Goal: Task Accomplishment & Management: Use online tool/utility

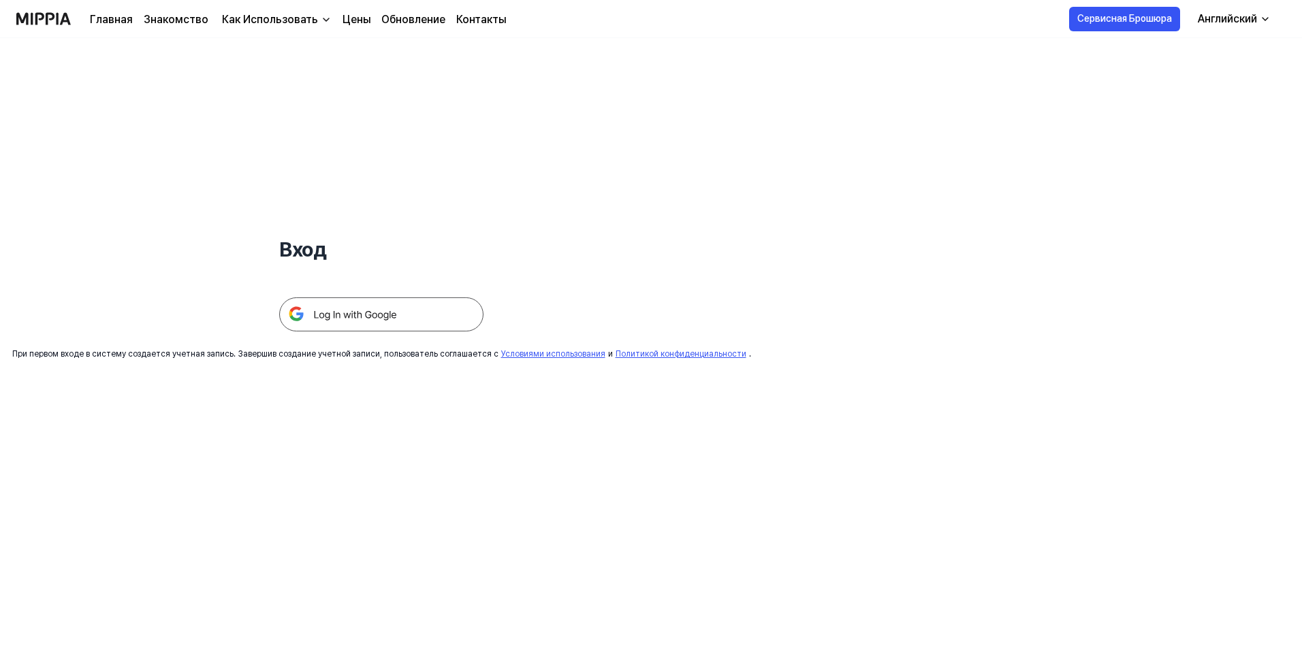
click at [370, 320] on img at bounding box center [381, 314] width 204 height 34
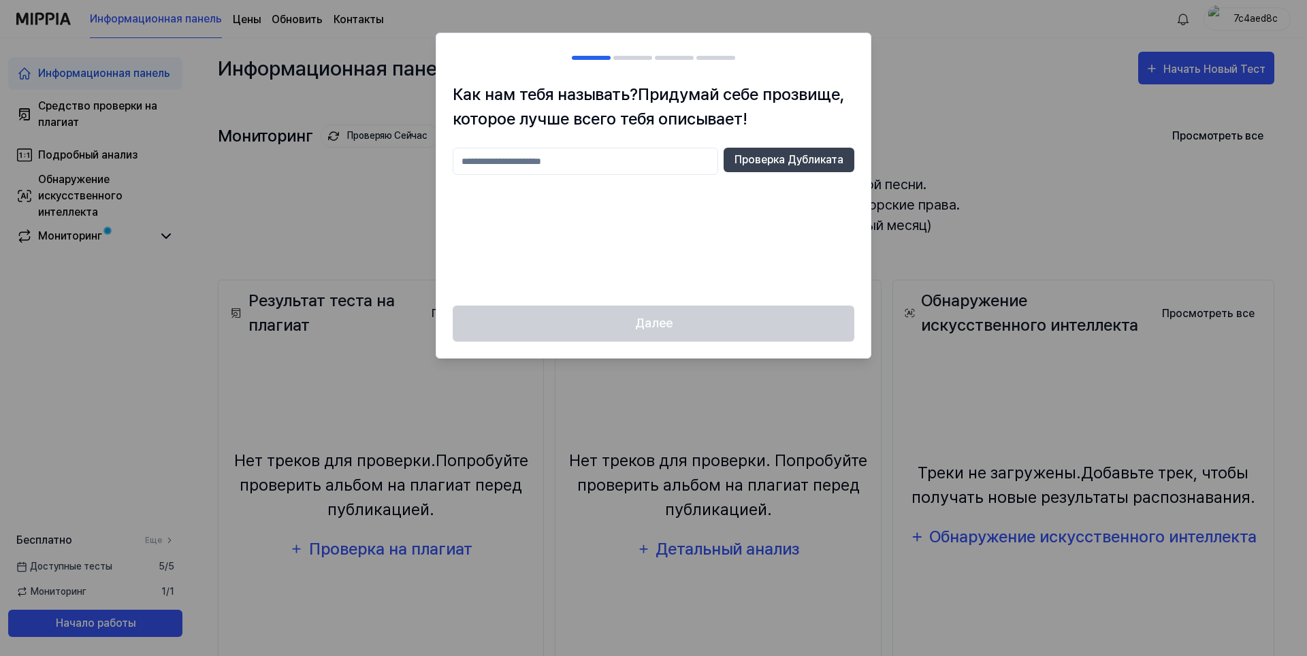
click at [849, 119] on h1 "Как нам тебя называть? Придумай себе прозвище, которое лучше всего тебя описыва…" at bounding box center [654, 106] width 402 height 49
click at [980, 61] on div at bounding box center [653, 328] width 1307 height 656
click at [550, 152] on input "text" at bounding box center [585, 161] width 265 height 27
click at [649, 148] on input "**" at bounding box center [585, 161] width 265 height 27
type input "*"
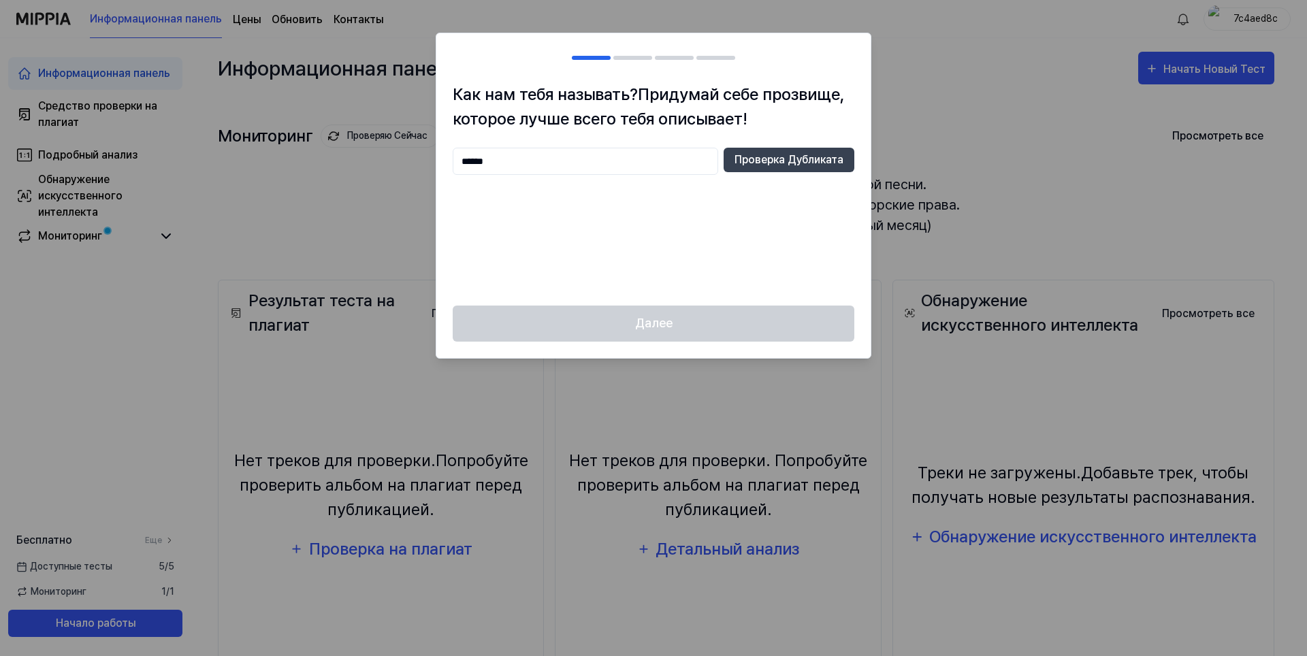
type input "******"
click at [693, 326] on div "Далее" at bounding box center [653, 332] width 434 height 52
click at [798, 163] on ya-tr-span "Проверка Дубликата" at bounding box center [789, 160] width 109 height 16
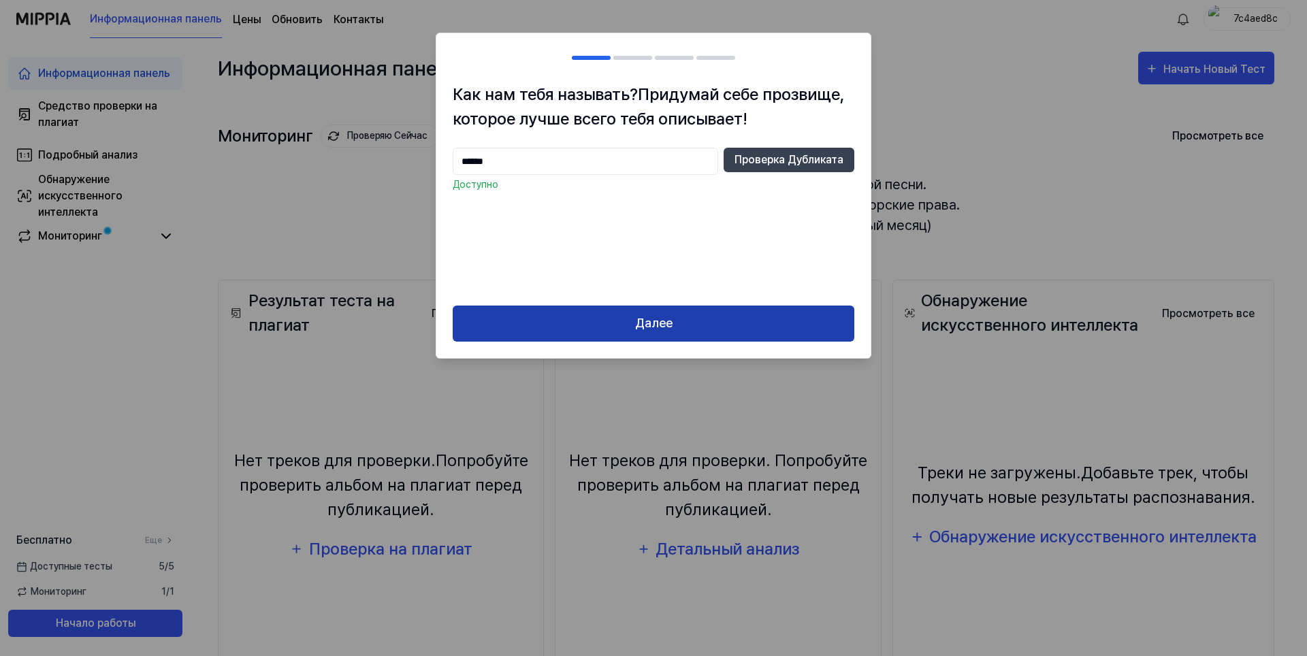
click at [698, 321] on button "Далее" at bounding box center [654, 324] width 402 height 36
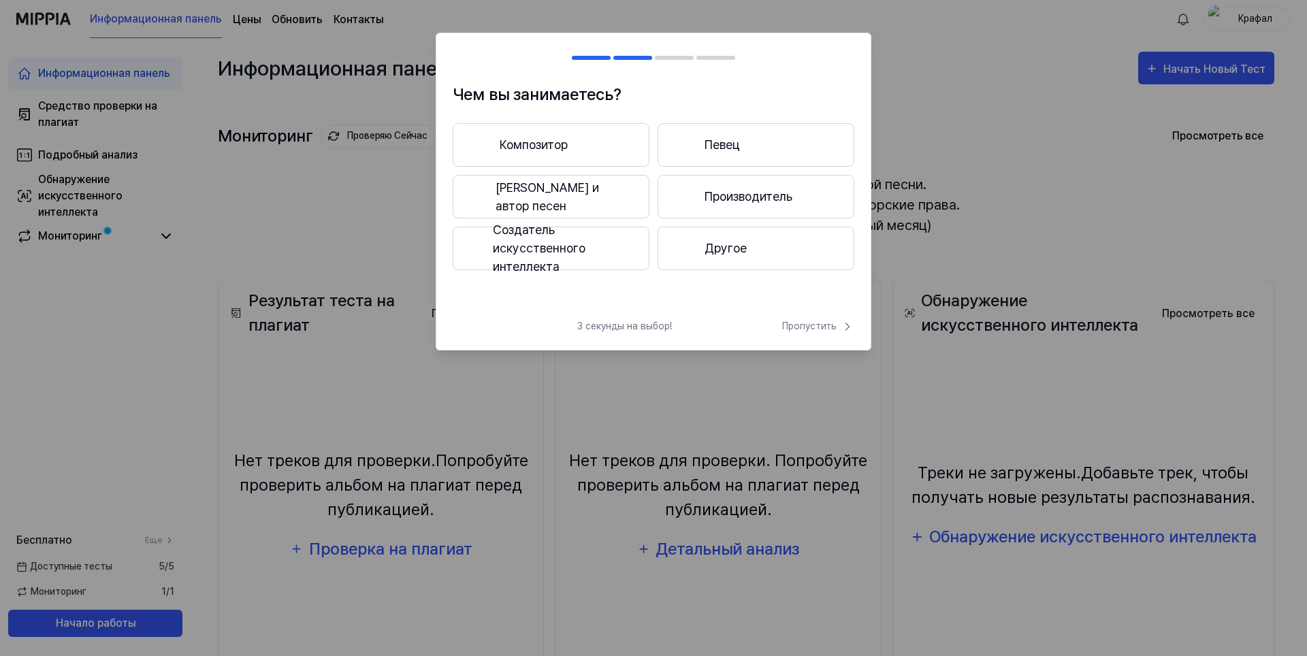
click at [576, 145] on button "Композитор" at bounding box center [551, 145] width 197 height 44
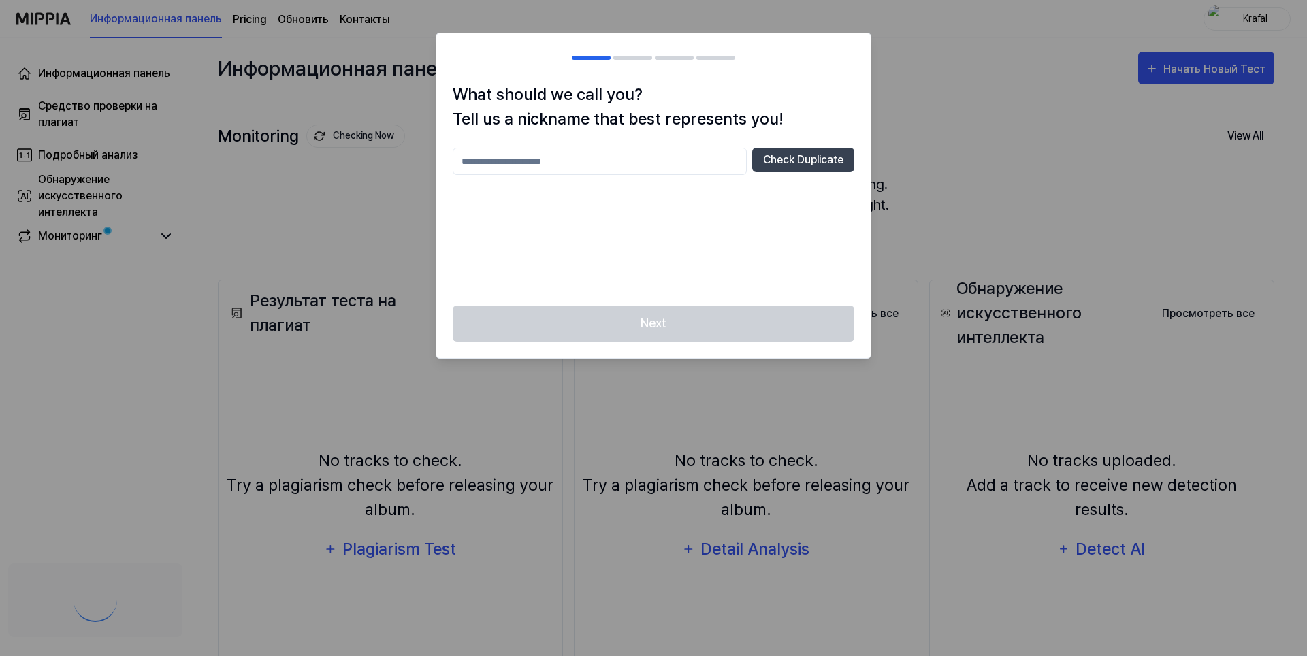
click at [101, 117] on div at bounding box center [653, 328] width 1307 height 656
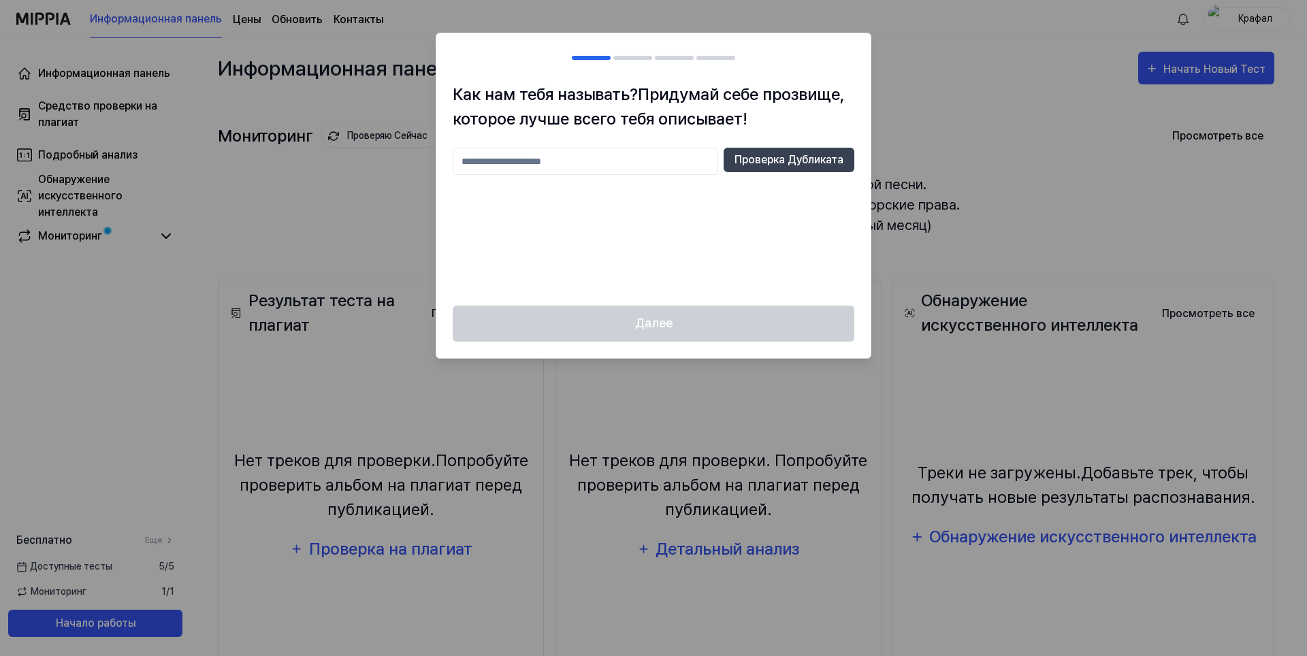
click at [635, 153] on input "text" at bounding box center [585, 161] width 265 height 27
type input "******"
click at [730, 326] on div "Далее" at bounding box center [653, 332] width 434 height 52
click at [773, 149] on button "Проверка Дубликата" at bounding box center [789, 160] width 131 height 25
drag, startPoint x: 656, startPoint y: 320, endPoint x: 656, endPoint y: 327, distance: 6.8
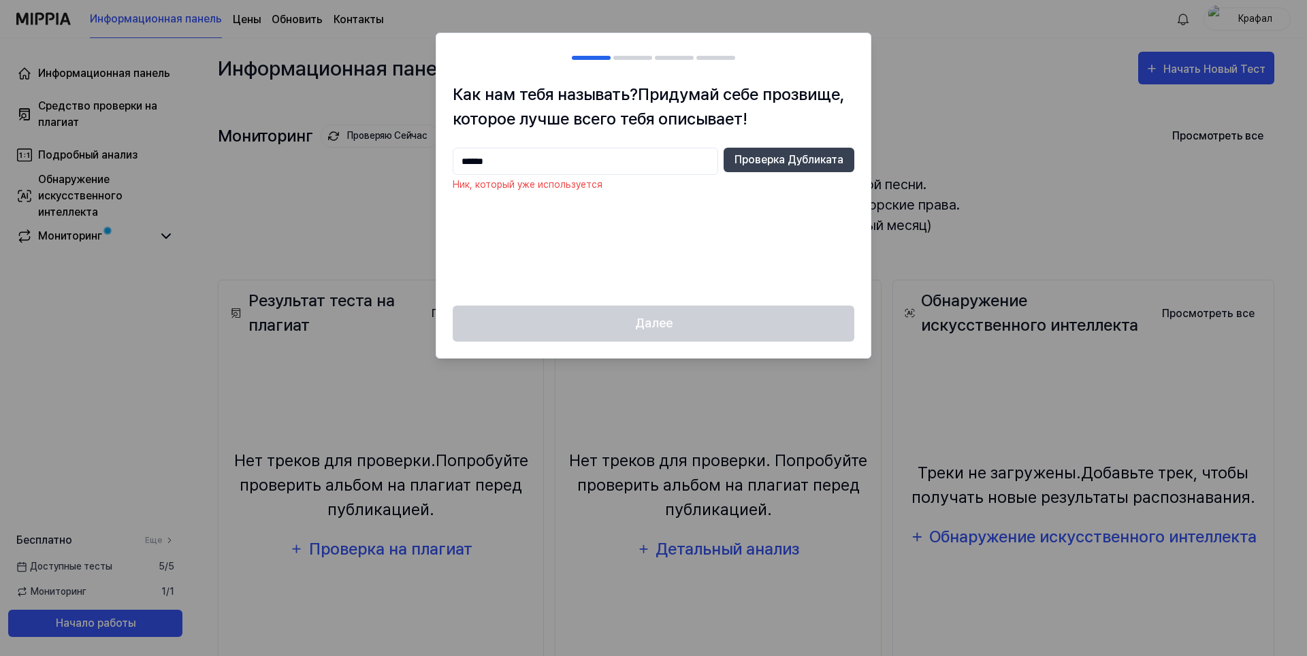
click at [656, 327] on div "Далее" at bounding box center [653, 332] width 434 height 52
click at [543, 150] on input "******" at bounding box center [585, 161] width 265 height 27
click at [1111, 109] on div at bounding box center [653, 328] width 1307 height 656
click at [1257, 17] on div at bounding box center [653, 328] width 1307 height 656
click at [1254, 16] on div at bounding box center [653, 328] width 1307 height 656
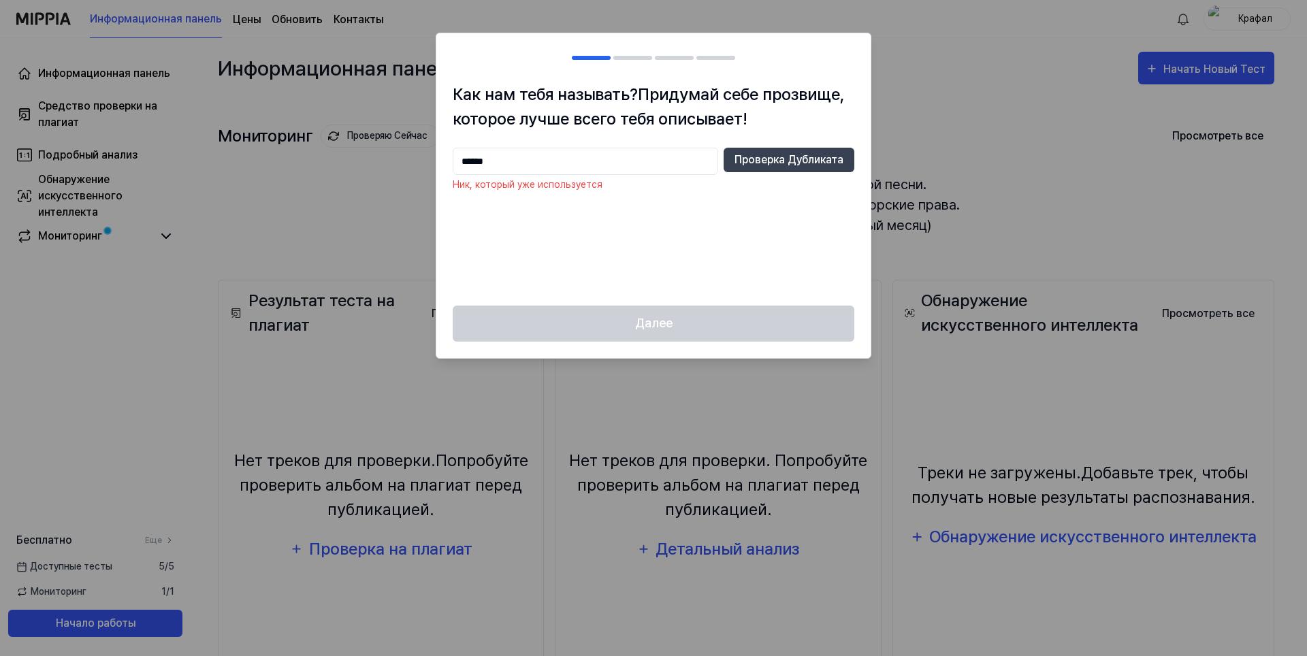
drag, startPoint x: 265, startPoint y: 101, endPoint x: 96, endPoint y: 154, distance: 177.0
click at [265, 102] on div at bounding box center [653, 328] width 1307 height 656
click at [71, 120] on div at bounding box center [653, 328] width 1307 height 656
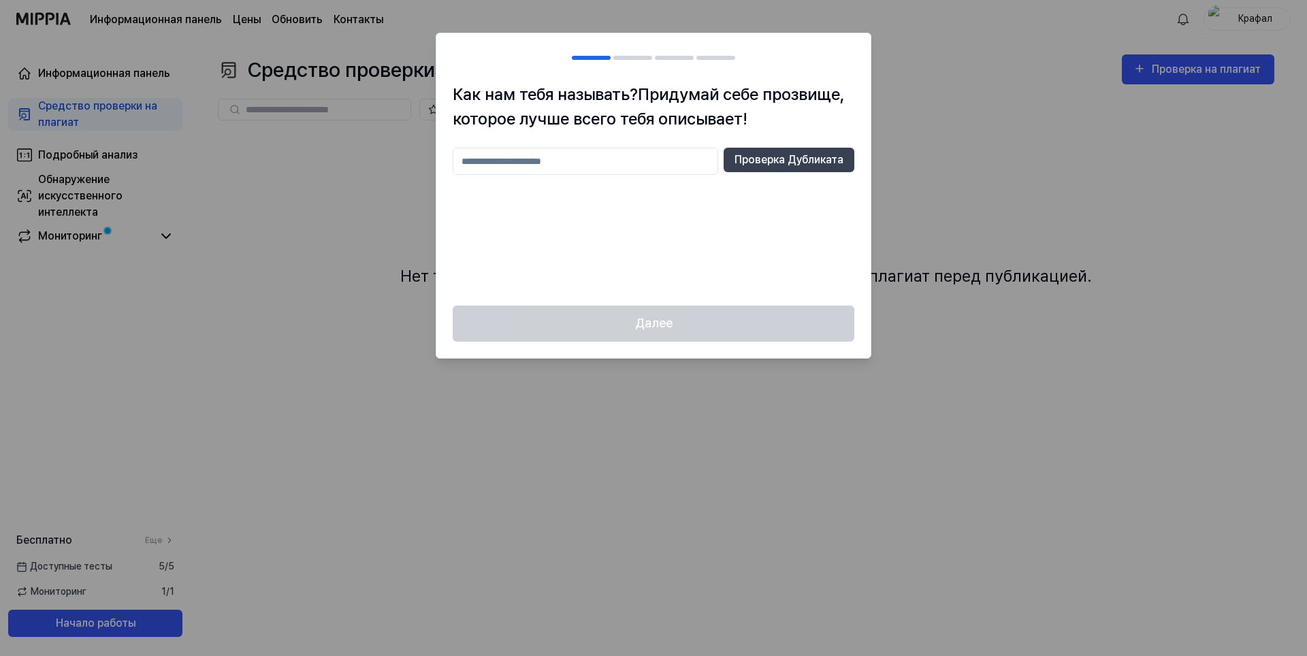
drag, startPoint x: 1177, startPoint y: 129, endPoint x: 1251, endPoint y: 62, distance: 99.3
click at [1178, 127] on div at bounding box center [653, 328] width 1307 height 656
click at [1262, 22] on div at bounding box center [653, 328] width 1307 height 656
click at [1158, 71] on div at bounding box center [653, 328] width 1307 height 656
click at [516, 153] on input "text" at bounding box center [585, 161] width 265 height 27
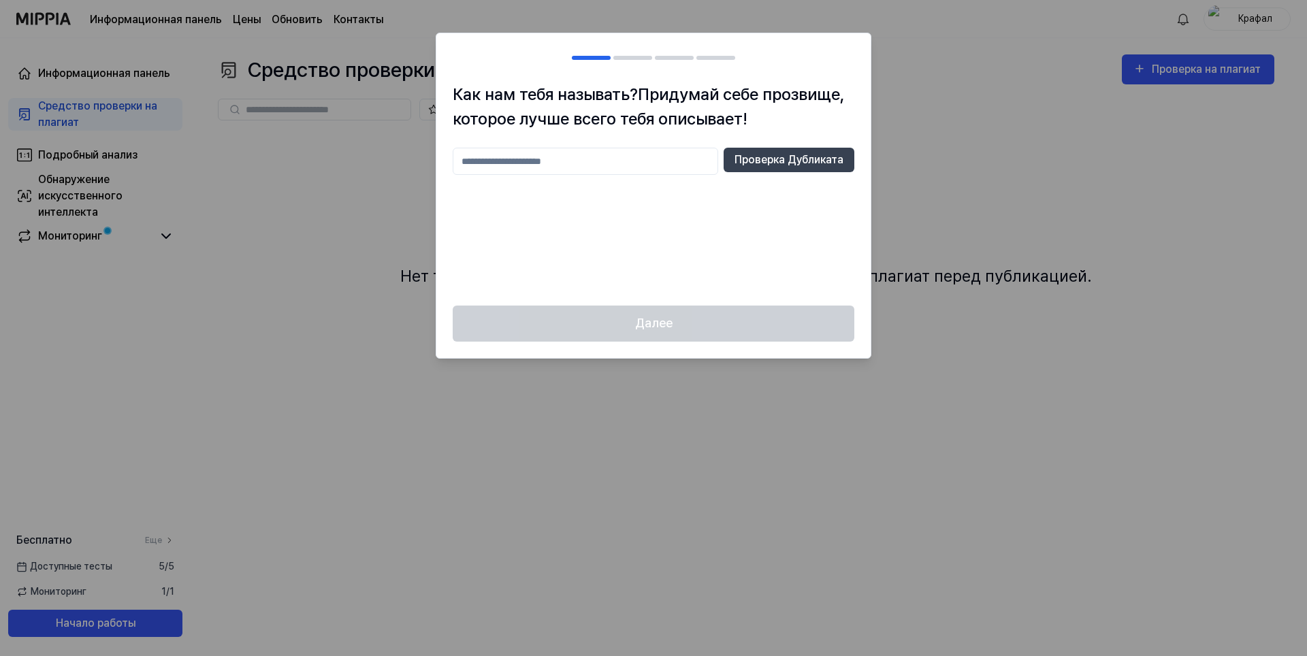
type input "*"
type input "****"
click at [796, 154] on ya-tr-span "Проверка Дубликата" at bounding box center [789, 160] width 109 height 16
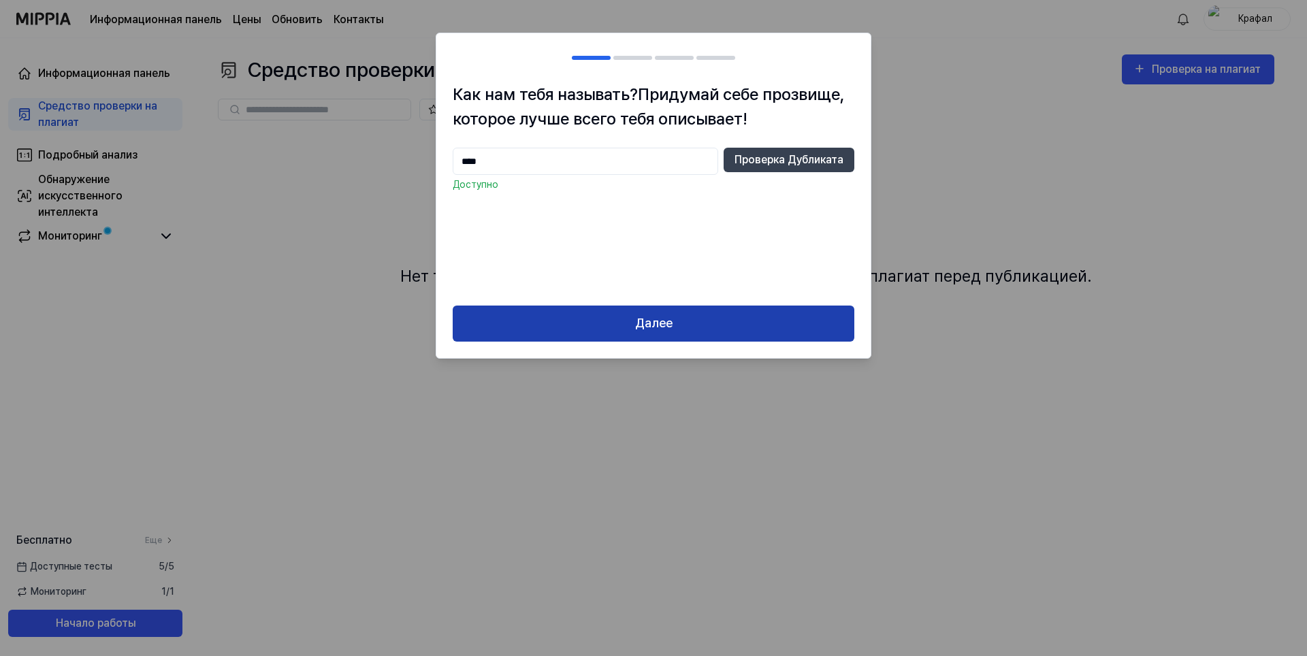
click at [730, 325] on button "Далее" at bounding box center [654, 324] width 402 height 36
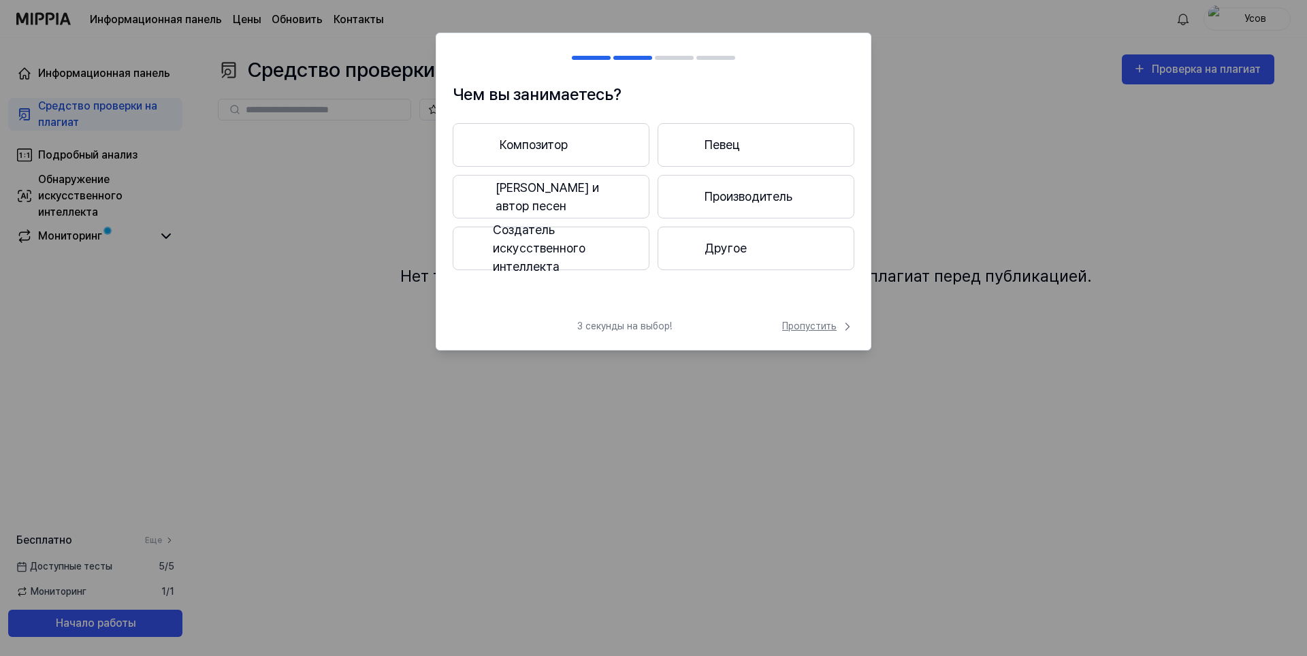
click at [807, 325] on ya-tr-span "Пропустить" at bounding box center [809, 326] width 54 height 14
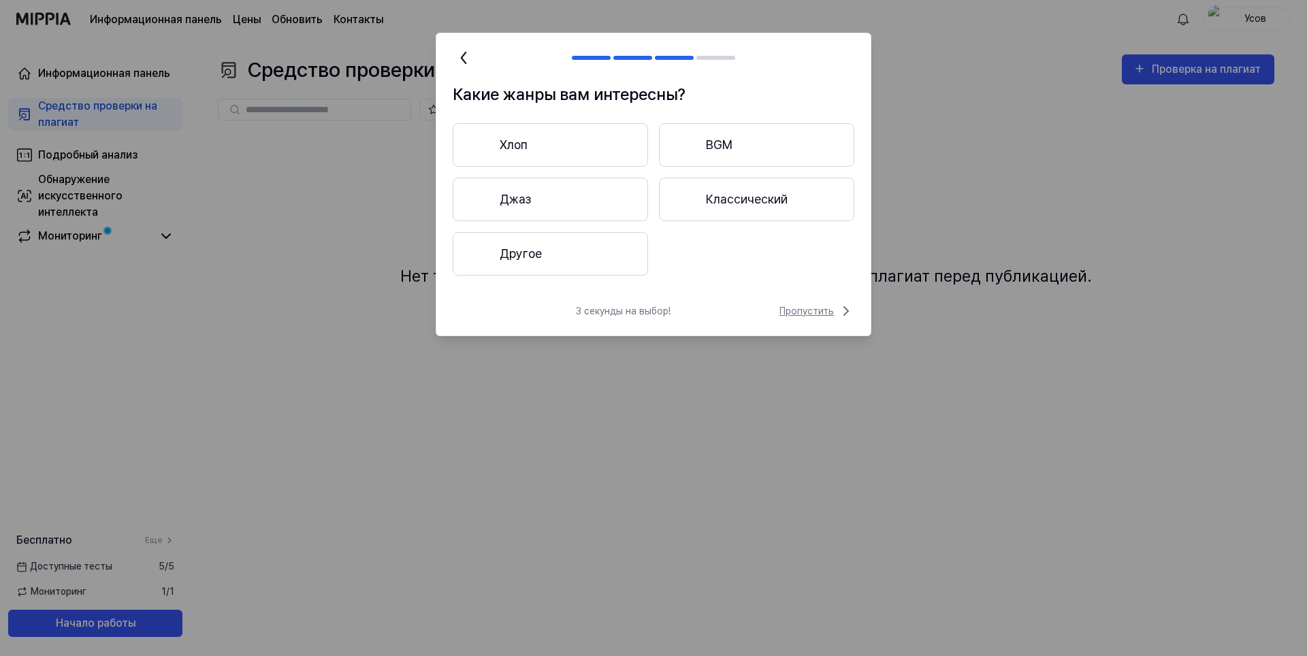
click at [828, 310] on ya-tr-span "Пропустить" at bounding box center [806, 311] width 54 height 14
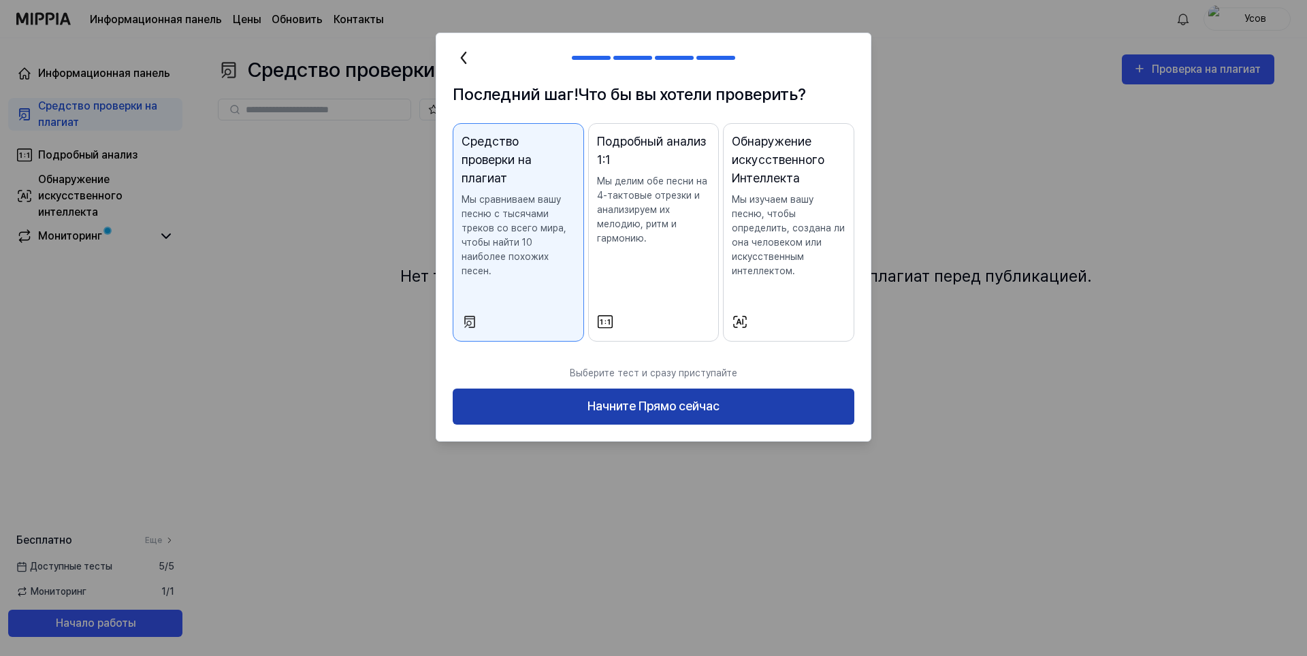
click at [562, 403] on button "Начните Прямо сейчас" at bounding box center [654, 407] width 402 height 36
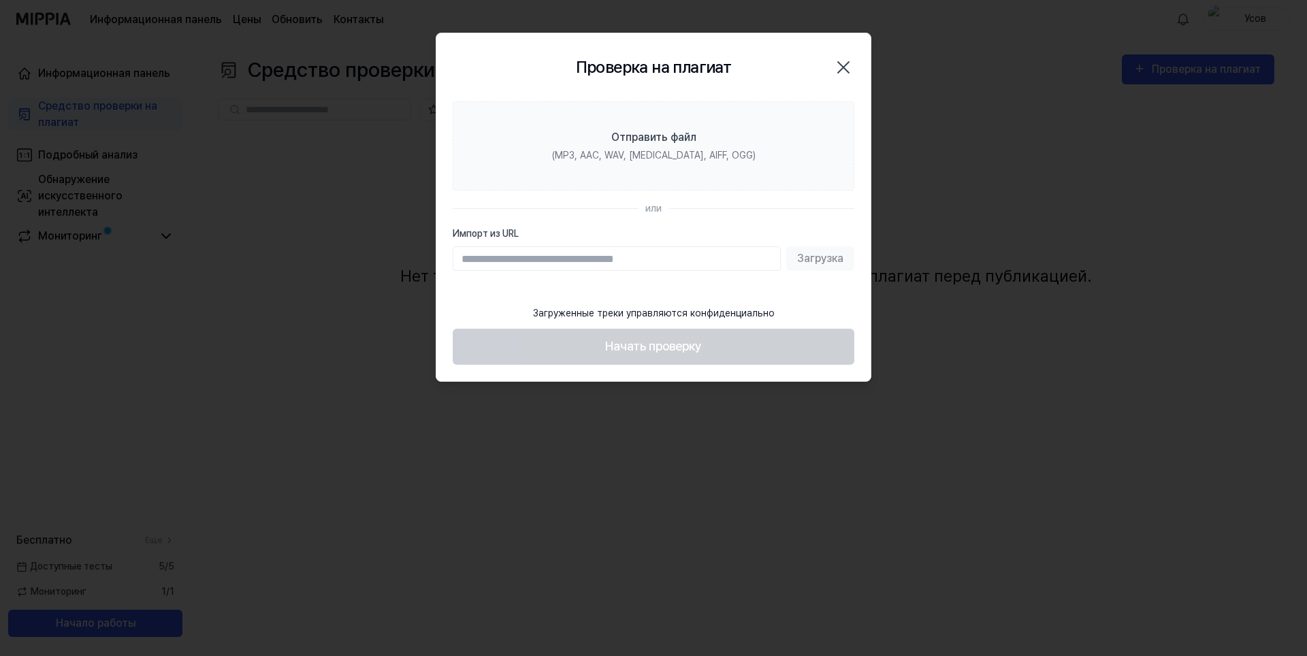
click at [654, 264] on input "Импорт из URL" at bounding box center [617, 258] width 328 height 25
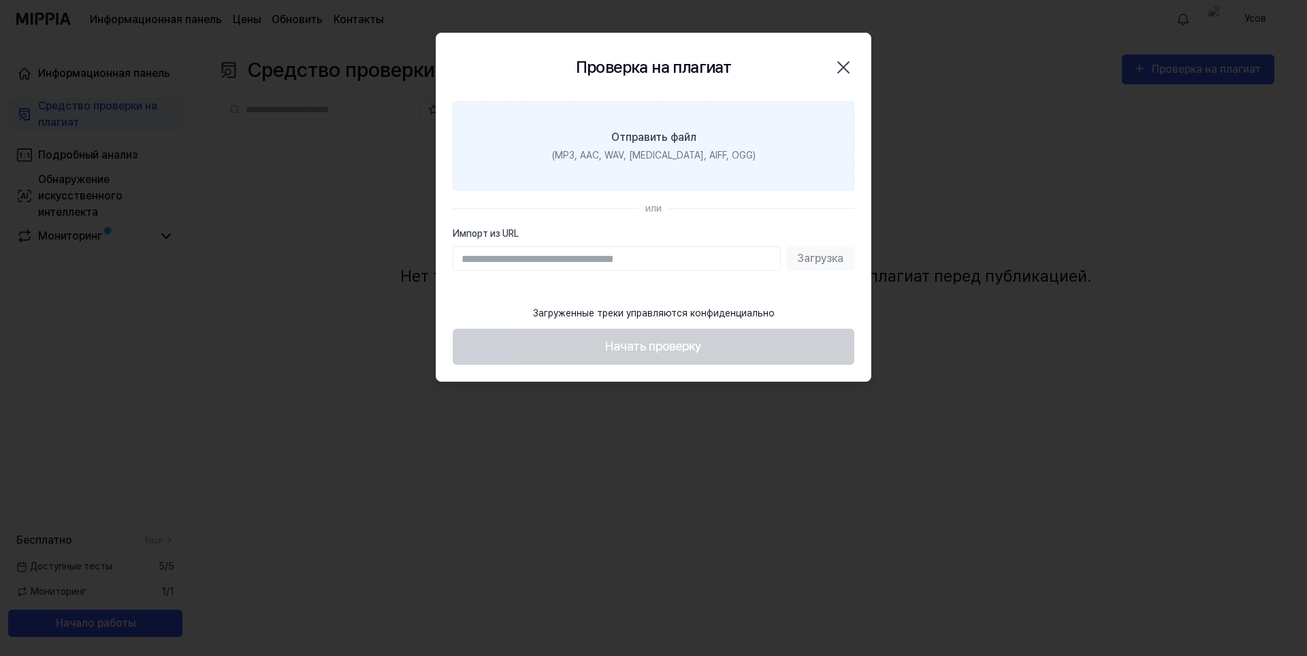
click at [668, 152] on ya-tr-span "(MP3, AAC, WAV, FLAC, AIFF, OGG)" at bounding box center [654, 155] width 204 height 11
click at [0, 0] on input "Отправить файл (MP3, AAC, WAV, FLAC, AIFF, OGG)" at bounding box center [0, 0] width 0 height 0
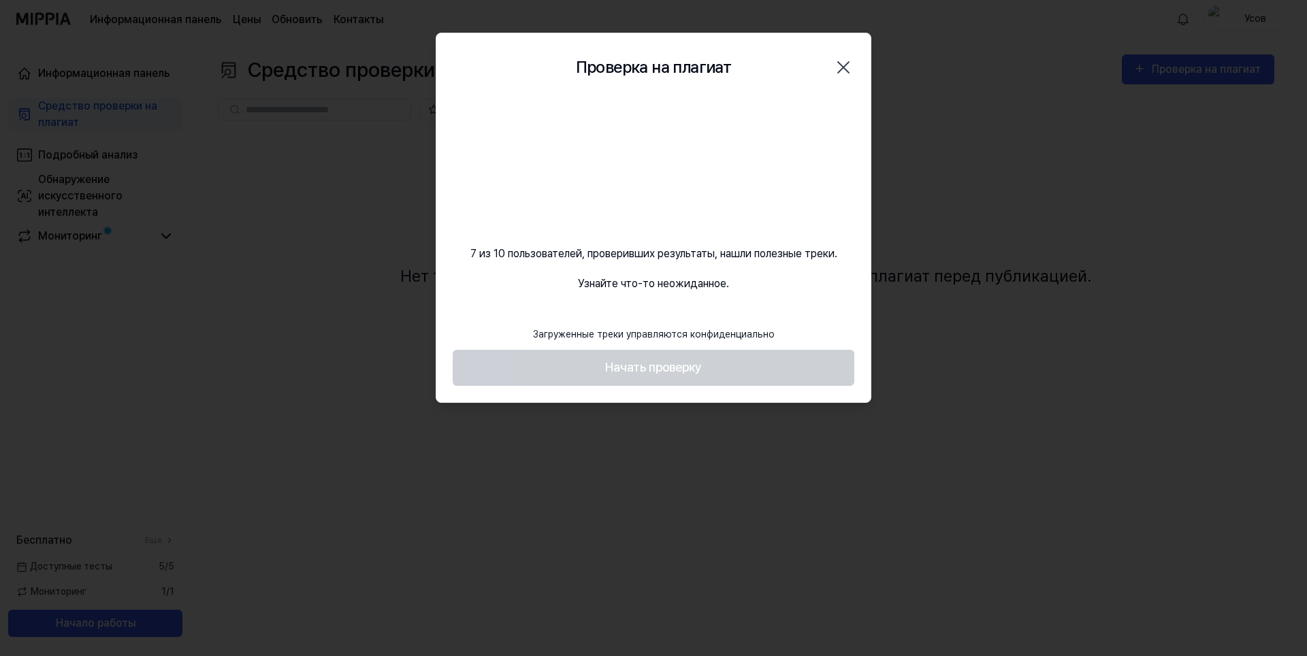
click at [794, 296] on div "Проверка на плагиат Закрыть 7 из 10 пользователей, проверивших результаты, нашл…" at bounding box center [654, 218] width 436 height 370
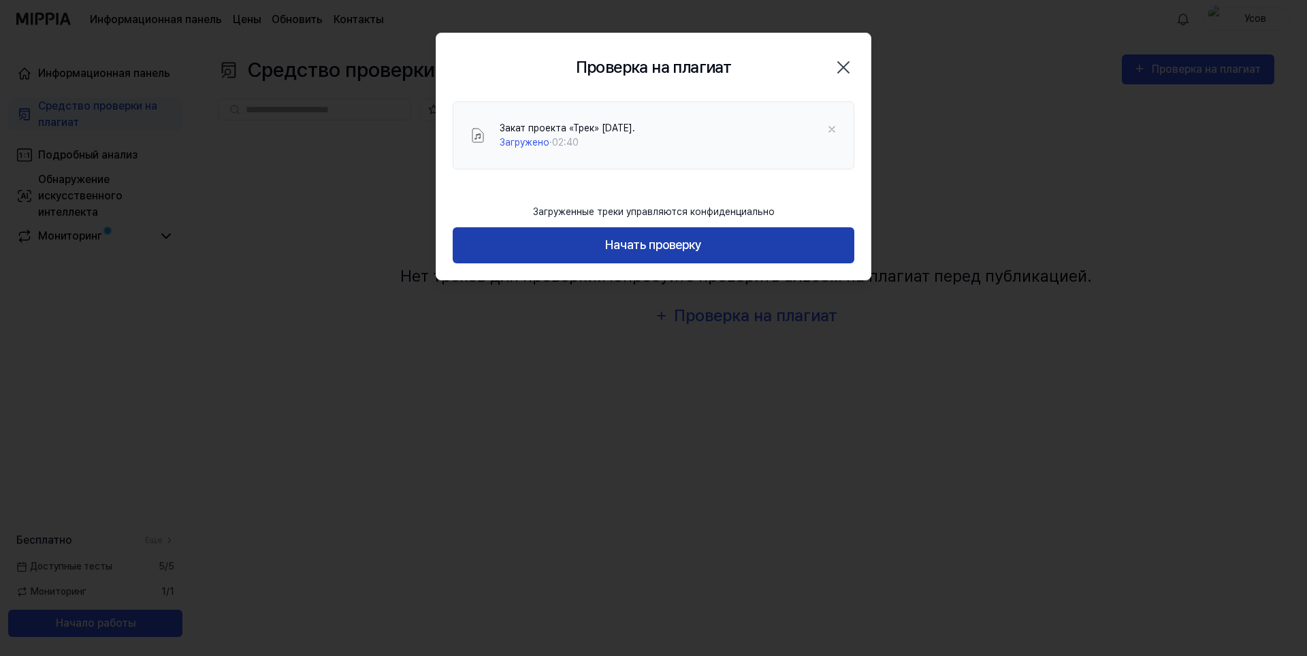
click at [692, 253] on ya-tr-span "Начать проверку" at bounding box center [653, 246] width 97 height 20
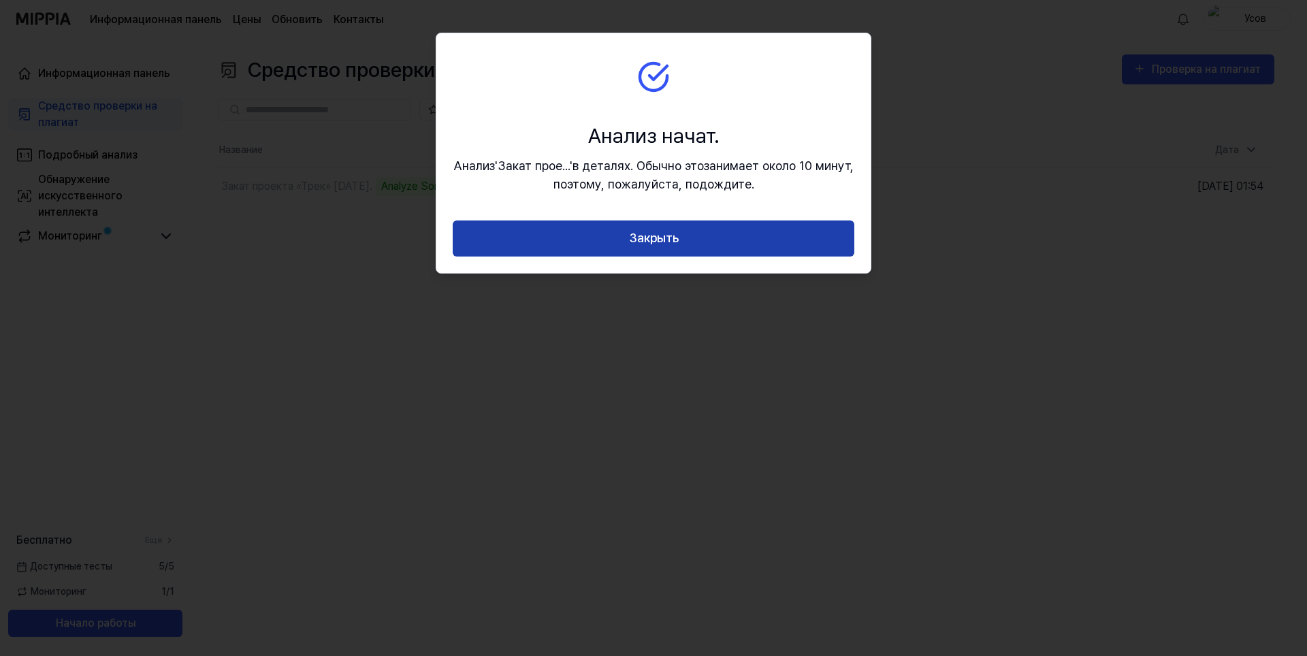
click at [660, 244] on ya-tr-span "Закрыть" at bounding box center [654, 239] width 50 height 20
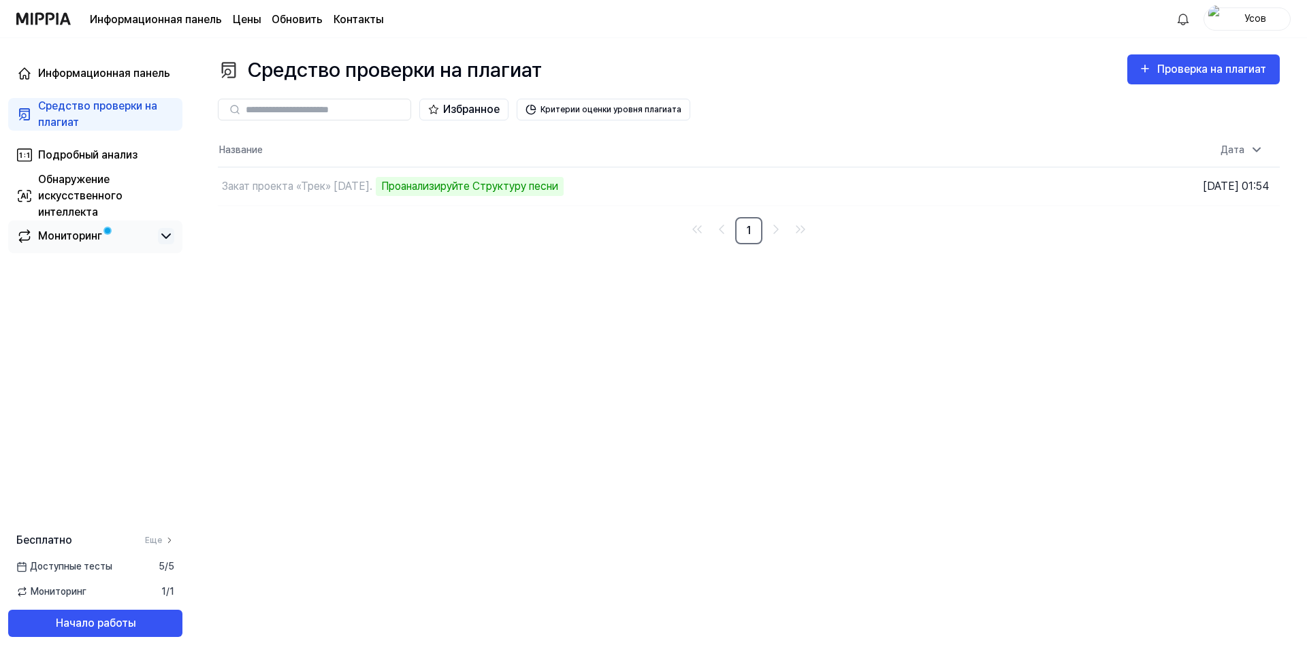
click at [163, 238] on icon at bounding box center [166, 236] width 16 height 16
click at [163, 238] on icon at bounding box center [166, 236] width 8 height 4
click at [129, 240] on link "Мониторинг" at bounding box center [84, 236] width 136 height 16
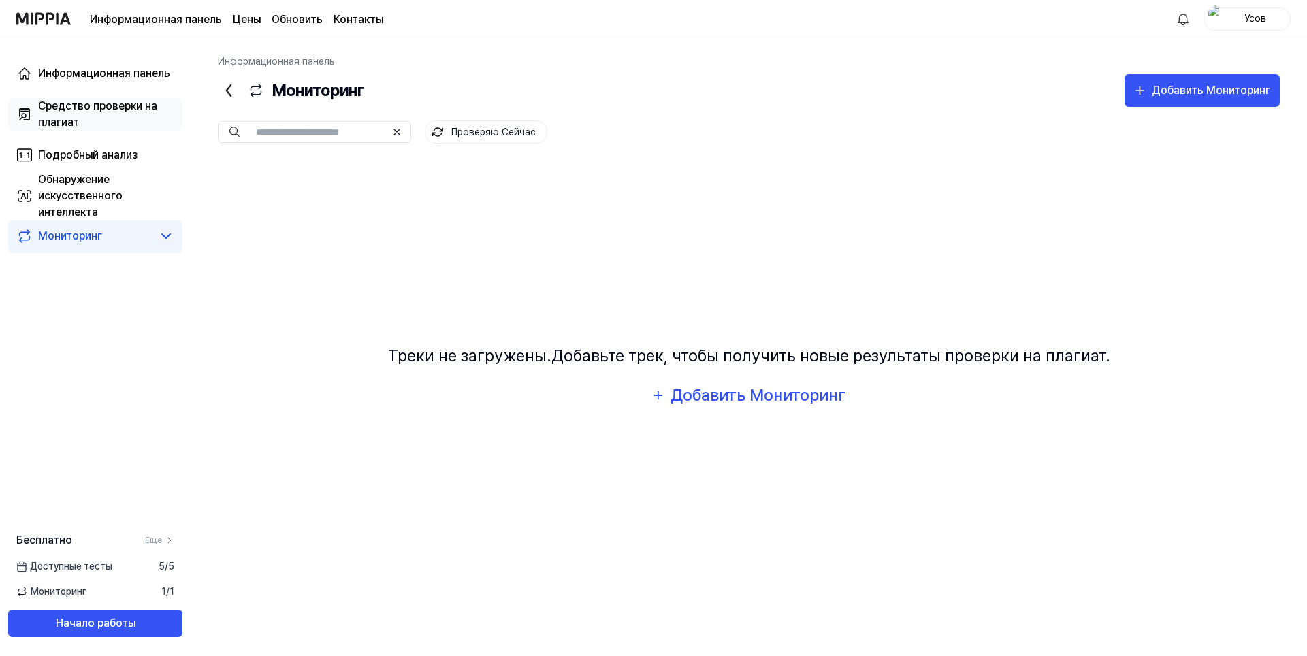
click at [142, 118] on div "Средство проверки на плагиат" at bounding box center [106, 114] width 136 height 33
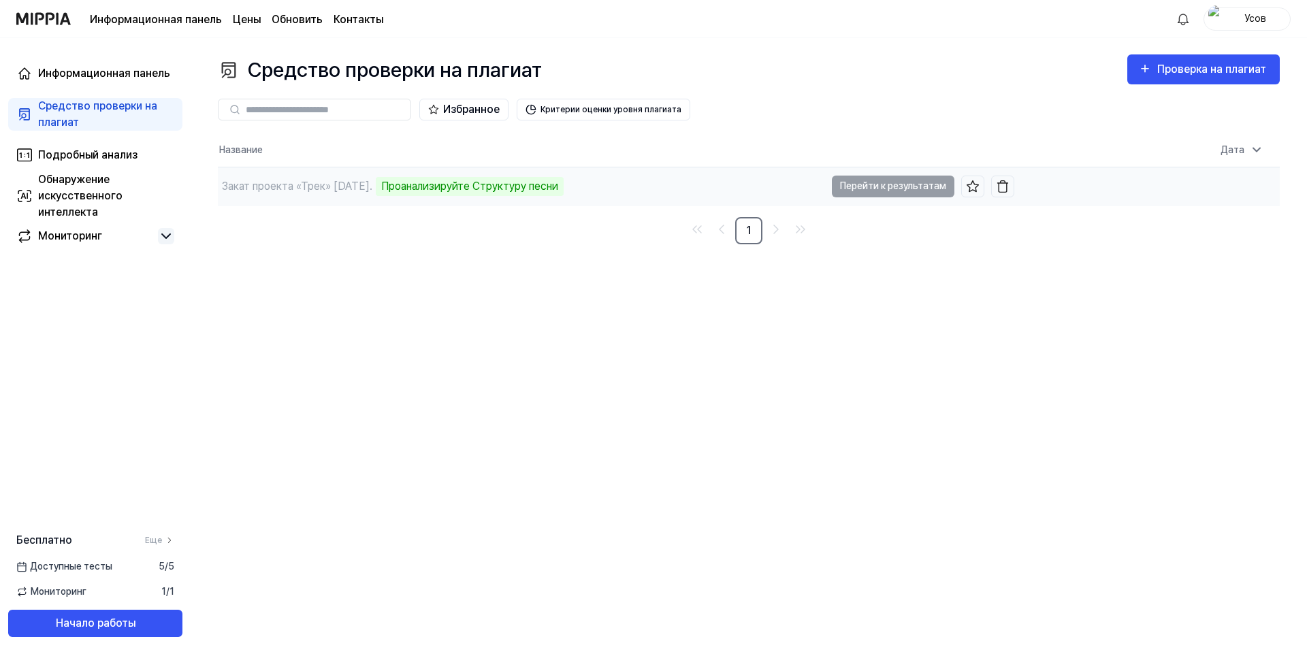
click at [903, 187] on td "Закат проекта «Трек» 26.08.25. Проанализируйте Структуру песни Перейти к резуль…" at bounding box center [616, 186] width 796 height 38
click at [775, 231] on icon "Перейти к следующей странице" at bounding box center [776, 229] width 16 height 16
click at [887, 187] on td "Закат проекта «Трек» 26.08.25. Проанализируйте Структуру песни Перейти к резуль…" at bounding box center [616, 186] width 796 height 38
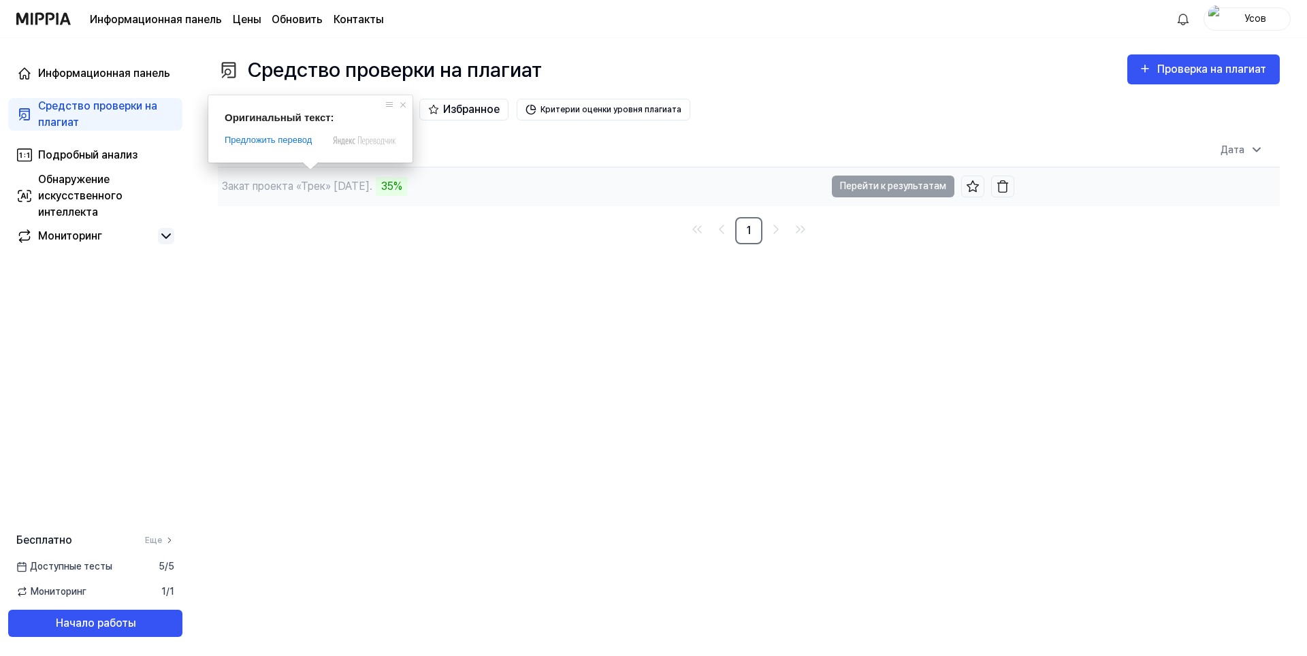
click at [906, 189] on td "Закат проекта «Трек» 26.08.25. 35% Перейти к результатам" at bounding box center [616, 186] width 796 height 38
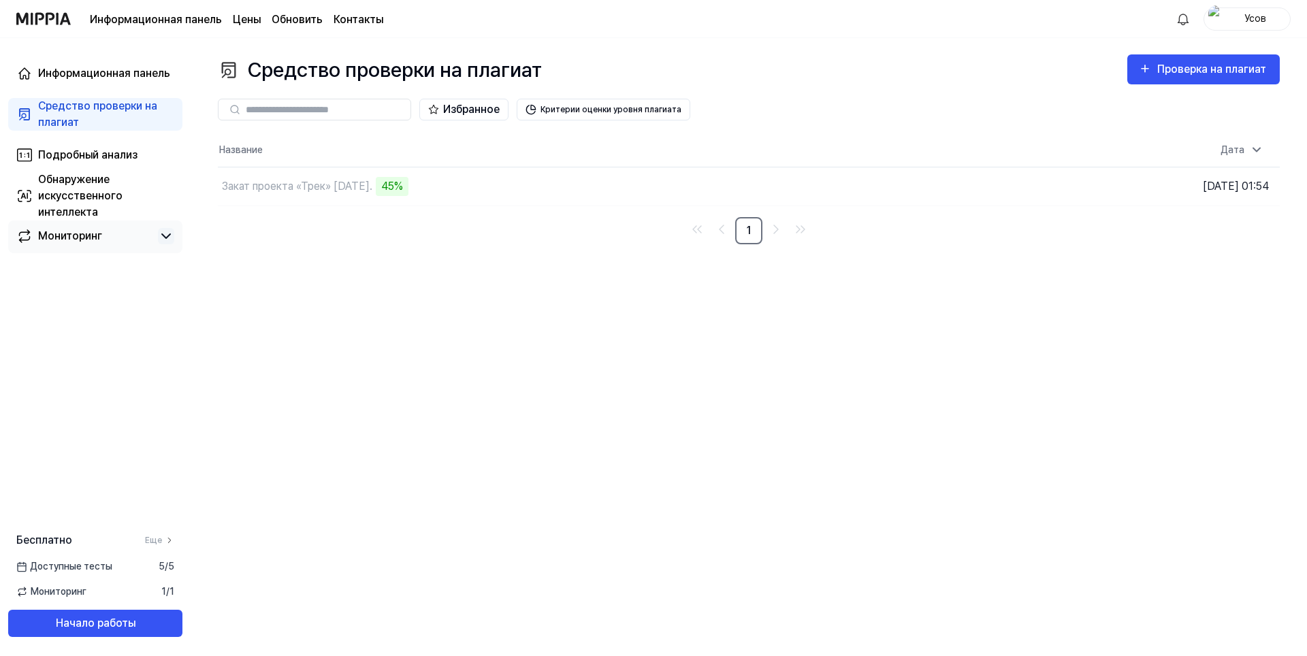
click at [60, 237] on ya-tr-span "Мониторинг" at bounding box center [70, 235] width 64 height 13
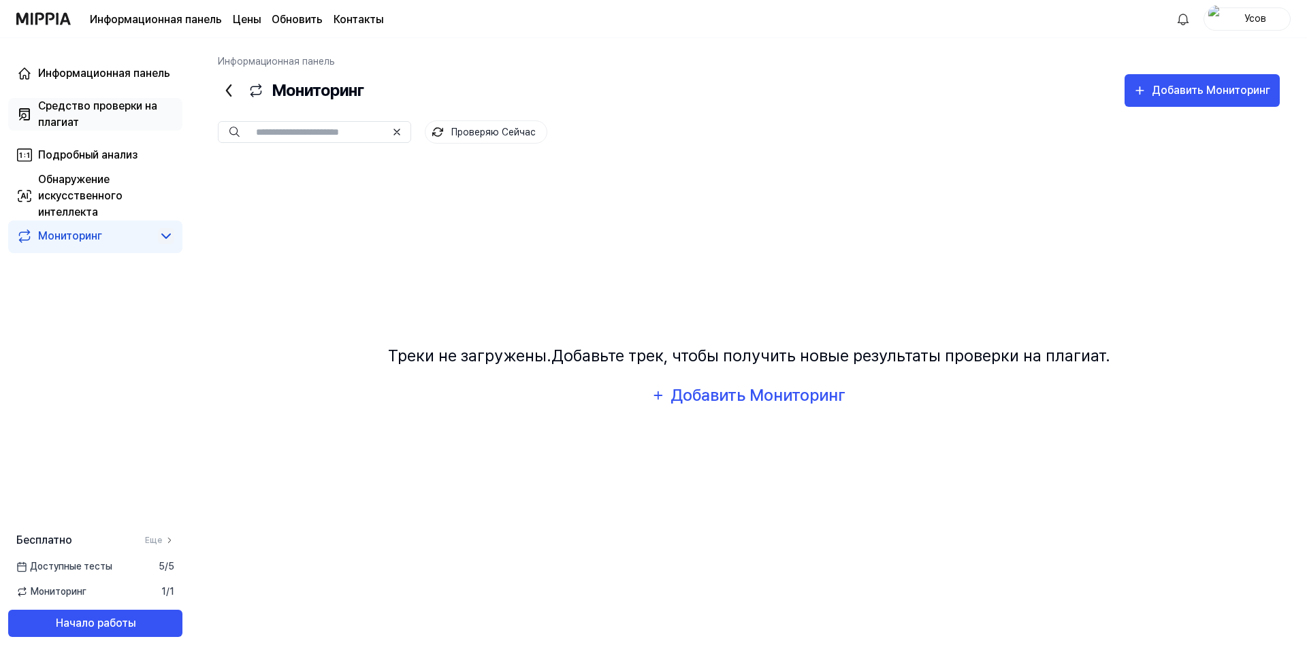
click at [138, 115] on div "Средство проверки на плагиат" at bounding box center [106, 114] width 136 height 33
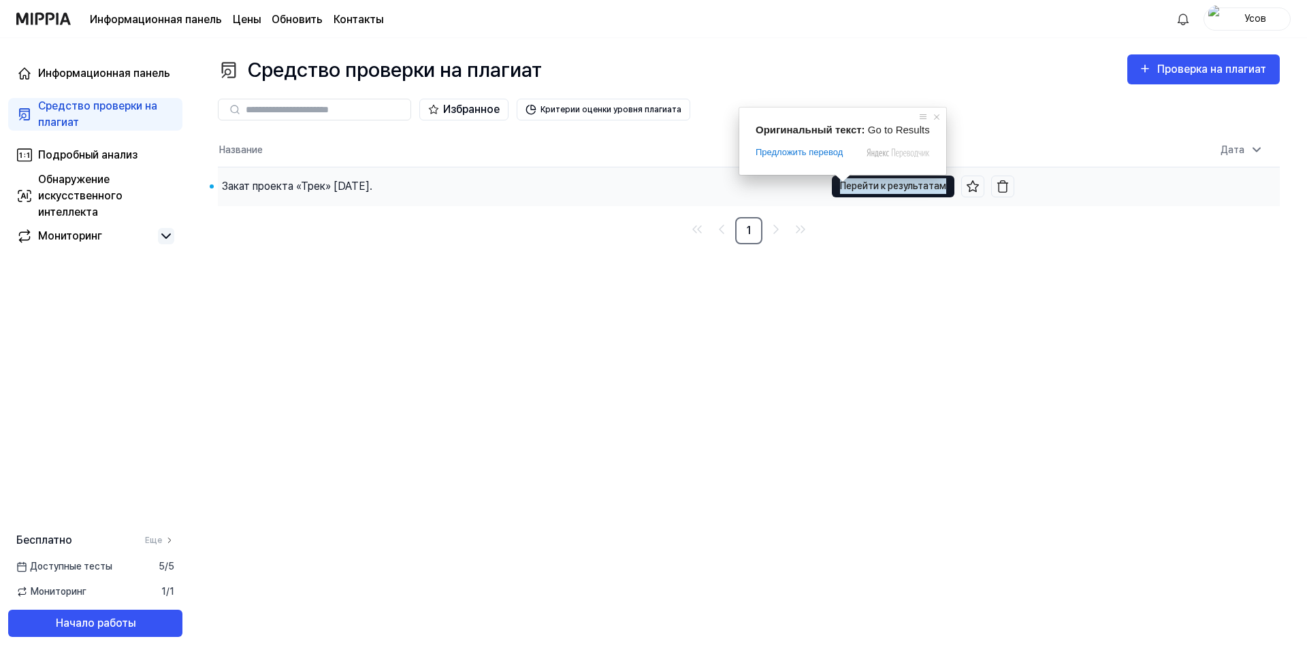
click at [861, 186] on ya-tr-span "Перейти к результатам" at bounding box center [893, 185] width 106 height 15
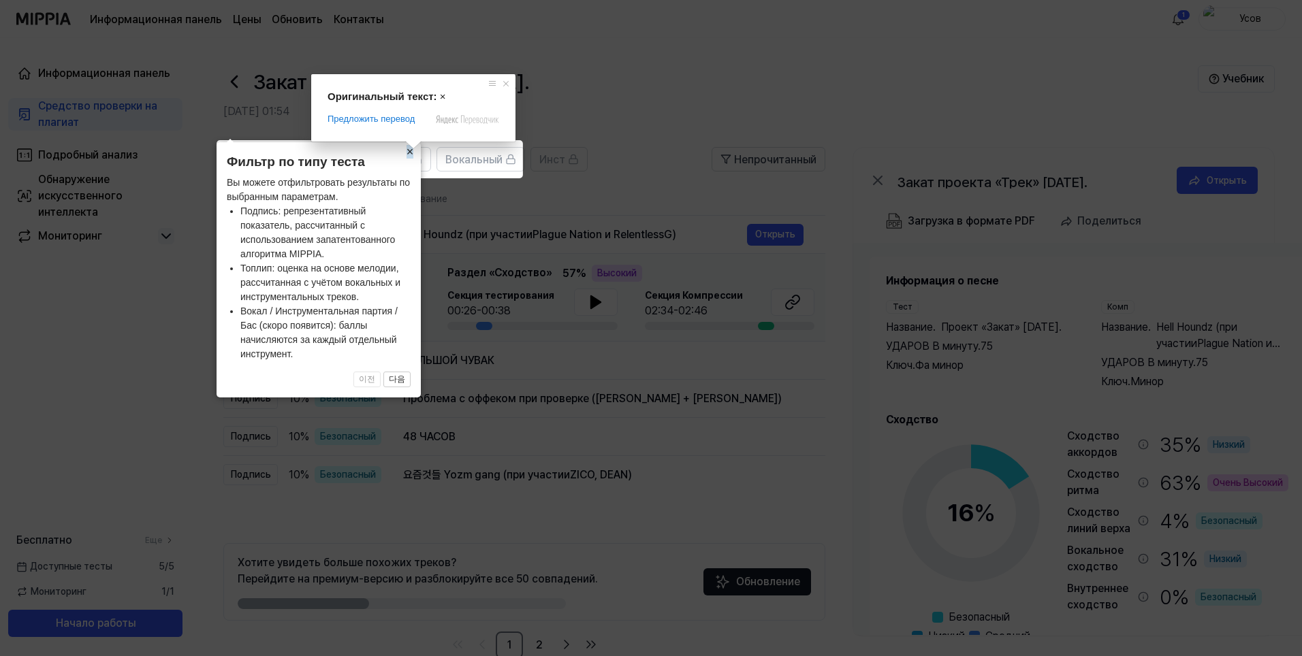
click at [411, 152] on ya-tr-span "×" at bounding box center [409, 152] width 7 height 14
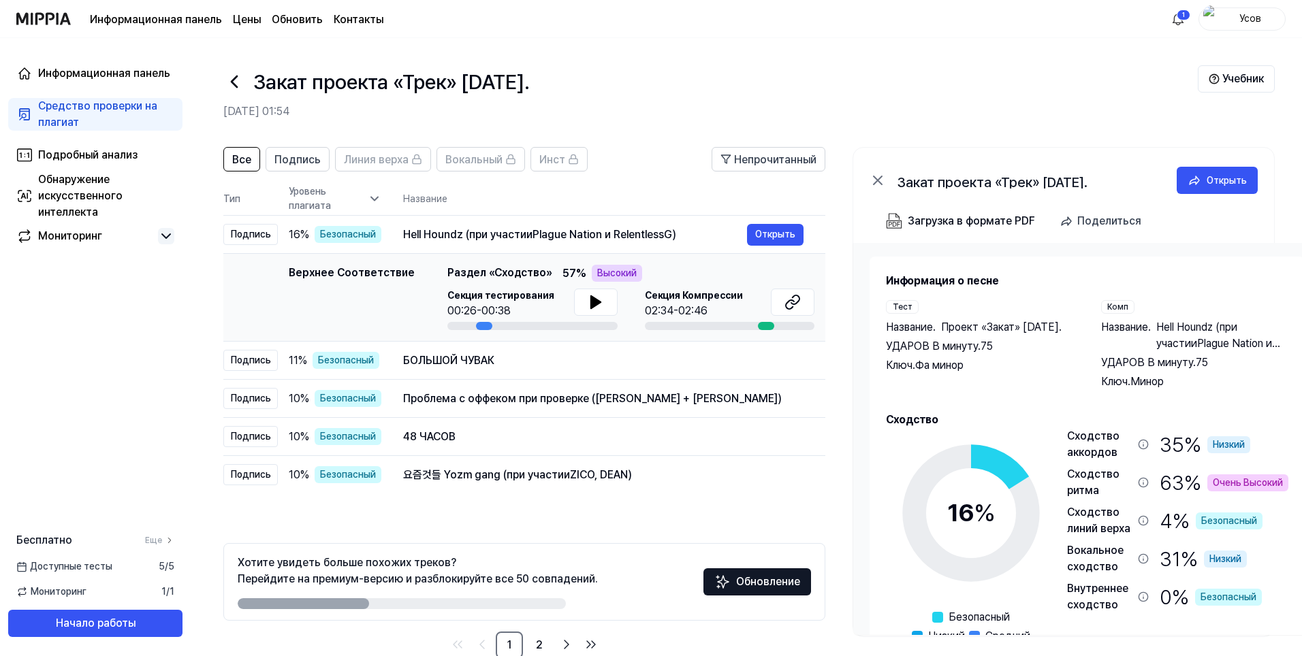
click at [372, 199] on icon at bounding box center [374, 198] width 7 height 3
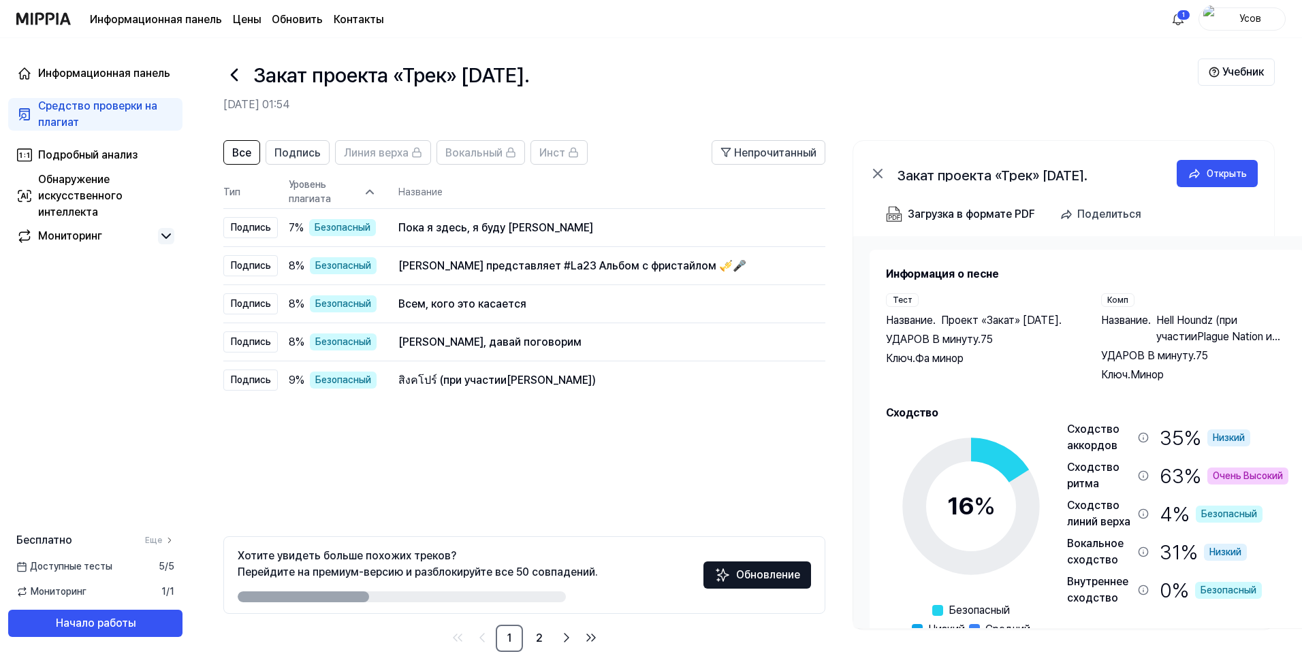
scroll to position [30, 0]
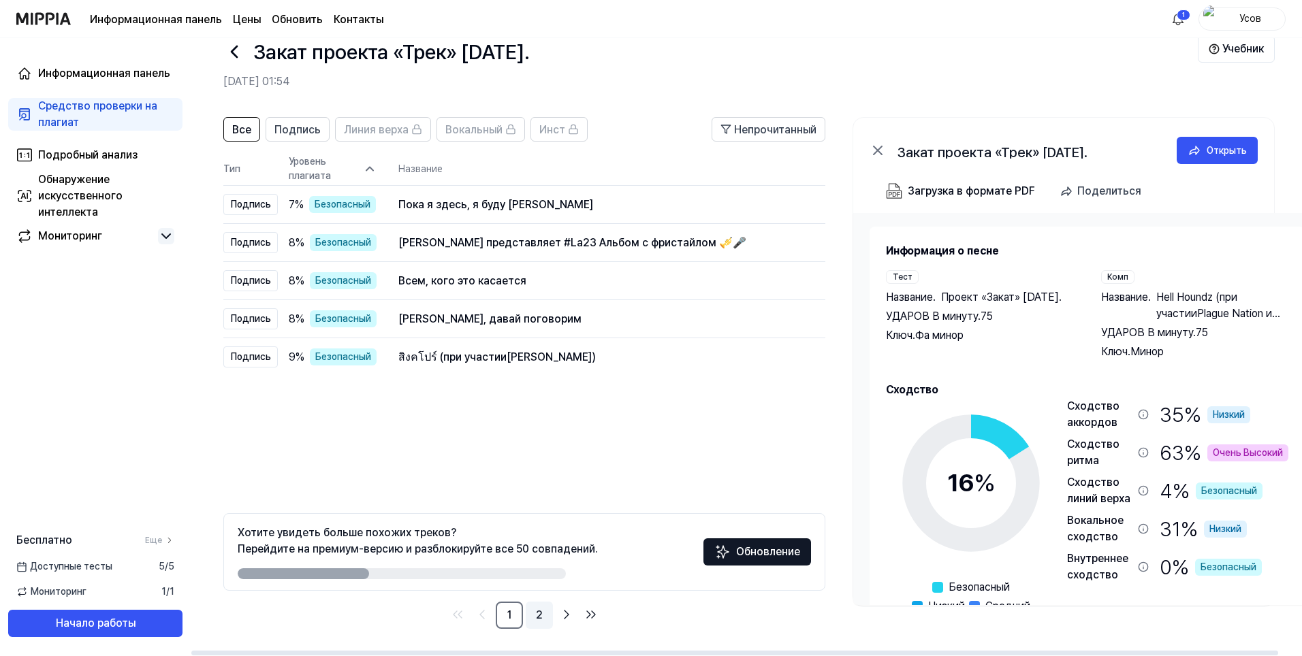
click at [541, 619] on link "2" at bounding box center [539, 615] width 27 height 27
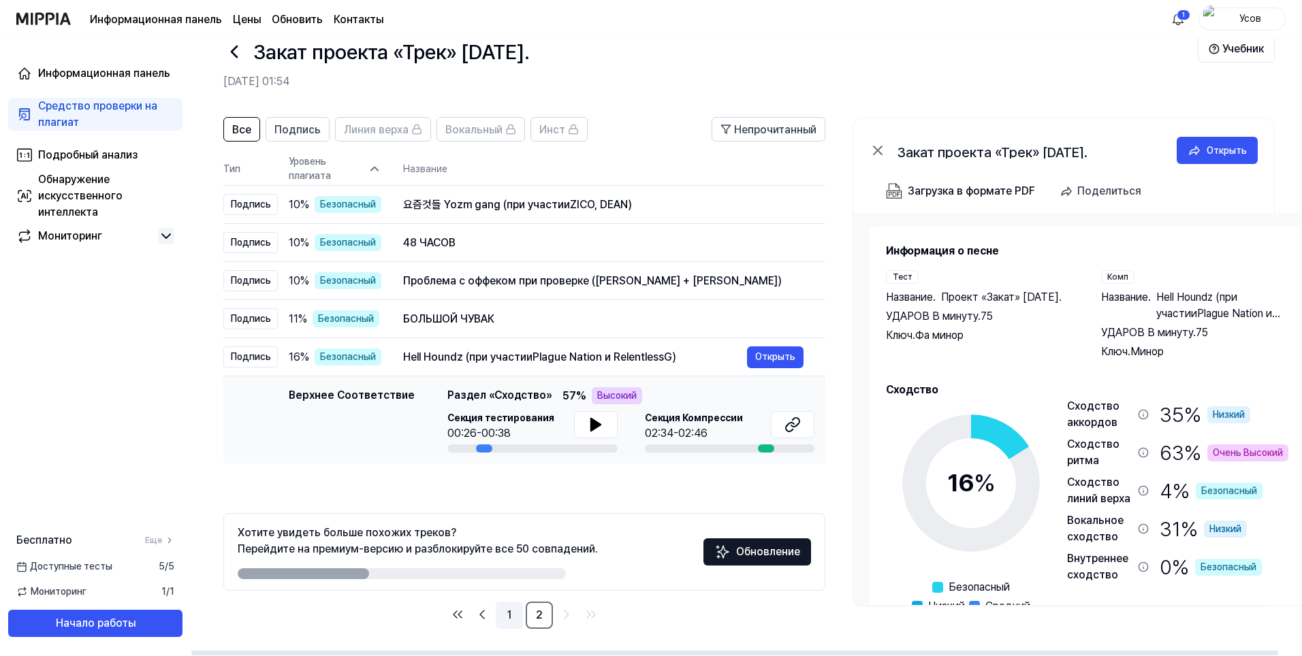
click at [509, 616] on link "1" at bounding box center [509, 615] width 27 height 27
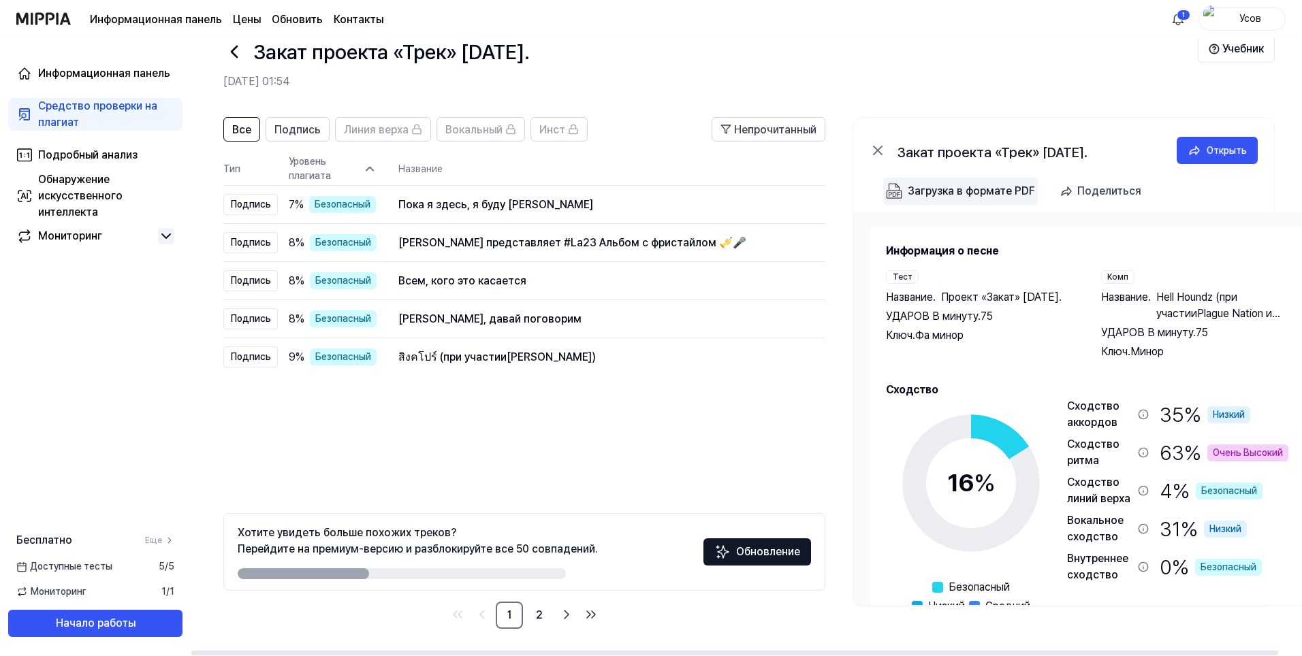
click at [976, 194] on div "Загрузка в формате PDF" at bounding box center [970, 191] width 127 height 18
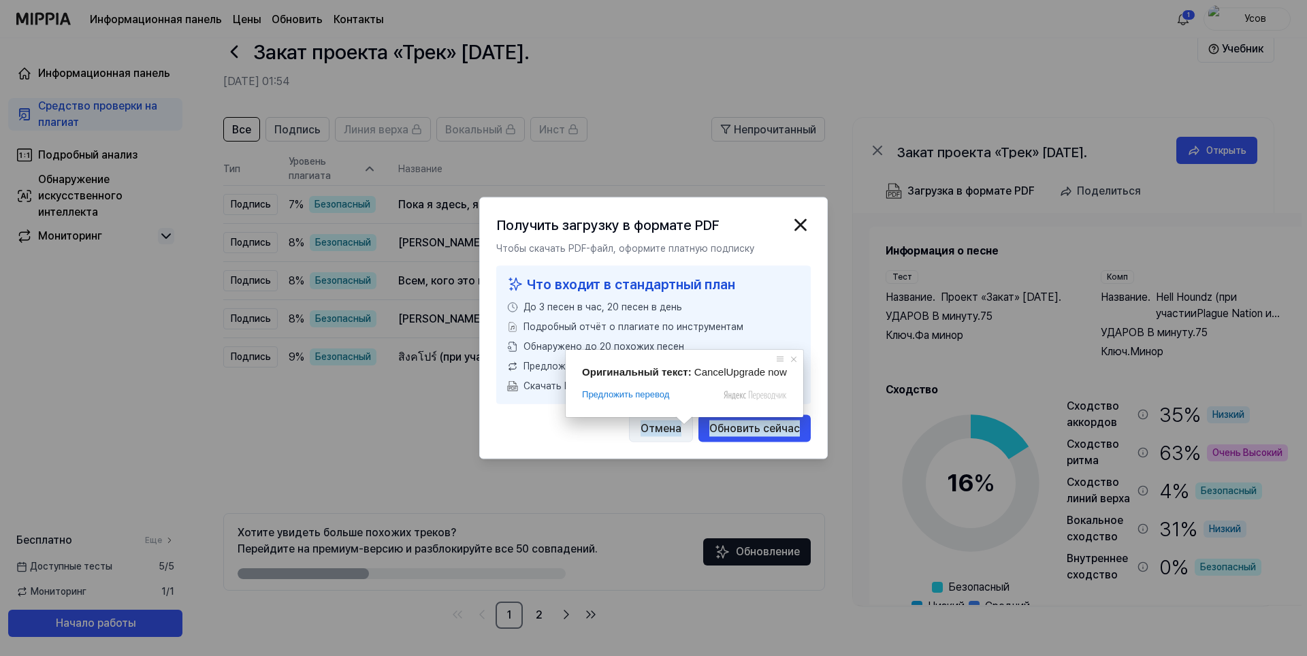
click at [669, 429] on ya-tr-span "Отмена" at bounding box center [661, 429] width 41 height 16
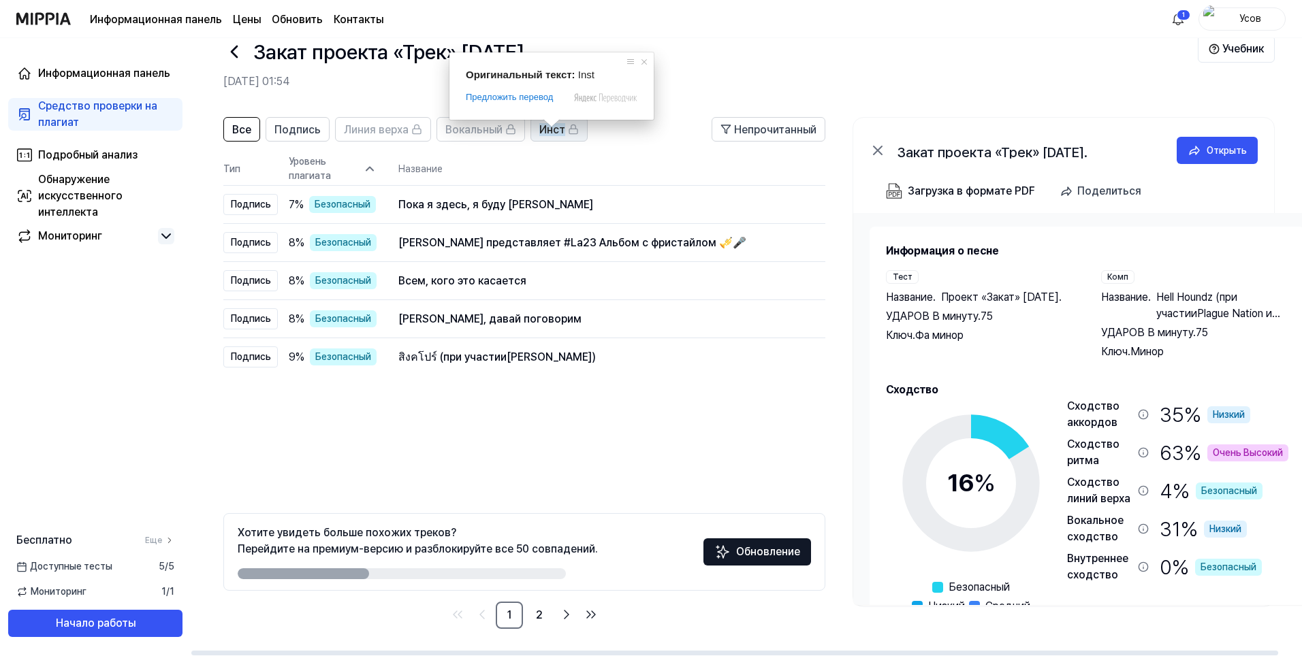
click at [554, 135] on ya-tr-span "Инст" at bounding box center [552, 129] width 26 height 13
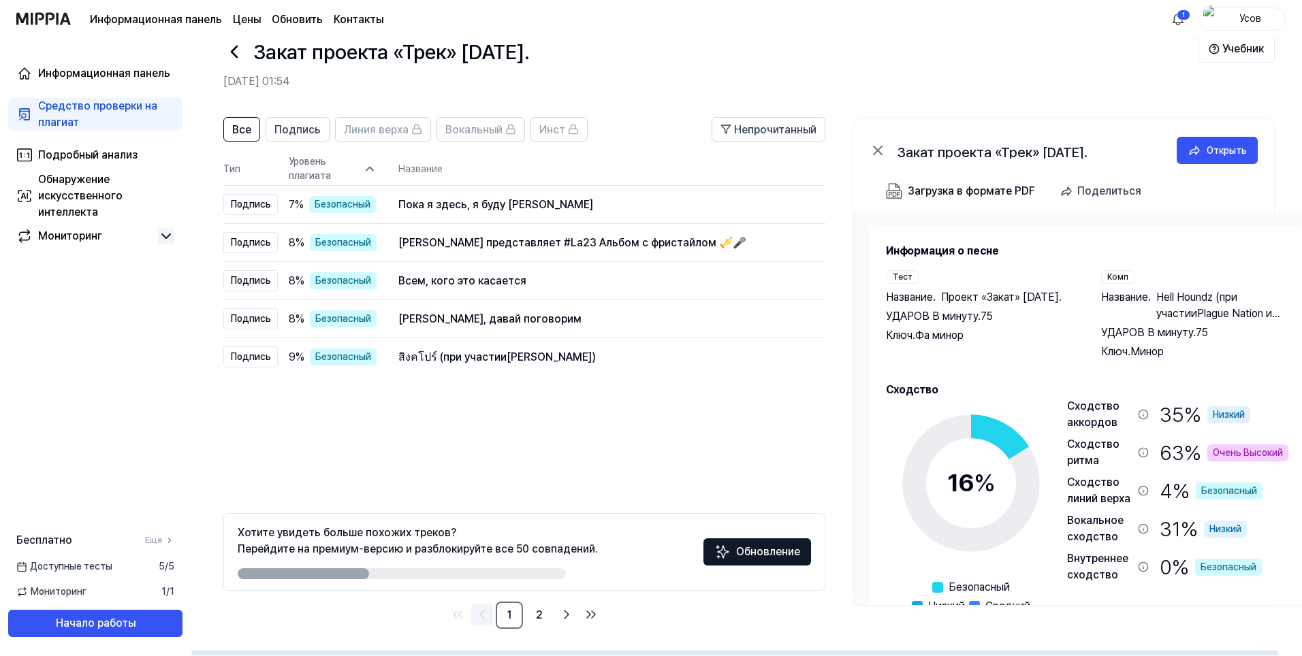
click at [487, 619] on icon "Перейти на предыдущую страницу" at bounding box center [482, 615] width 16 height 16
click at [353, 172] on ya-tr-span "Уровень плагиата" at bounding box center [324, 169] width 71 height 29
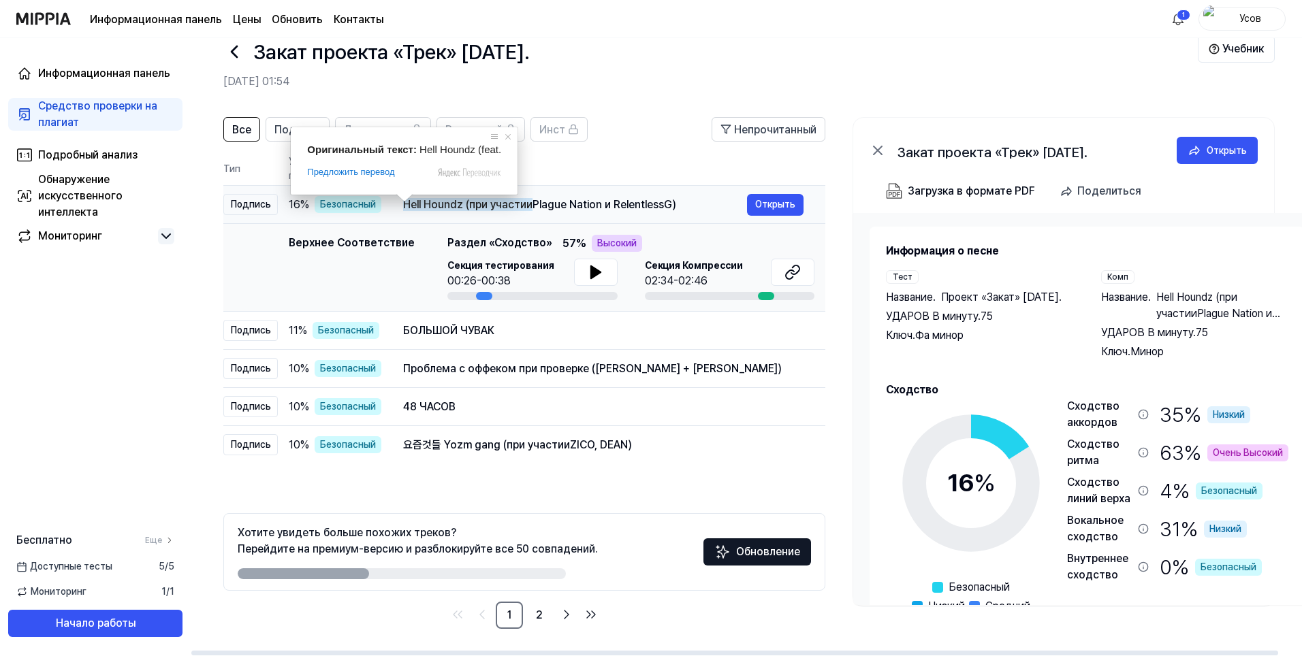
drag, startPoint x: 401, startPoint y: 204, endPoint x: 436, endPoint y: 207, distance: 34.9
click at [451, 209] on td "Hell Houndz (при участии Plague Nation и RelentlessG) Открыть" at bounding box center [603, 205] width 444 height 38
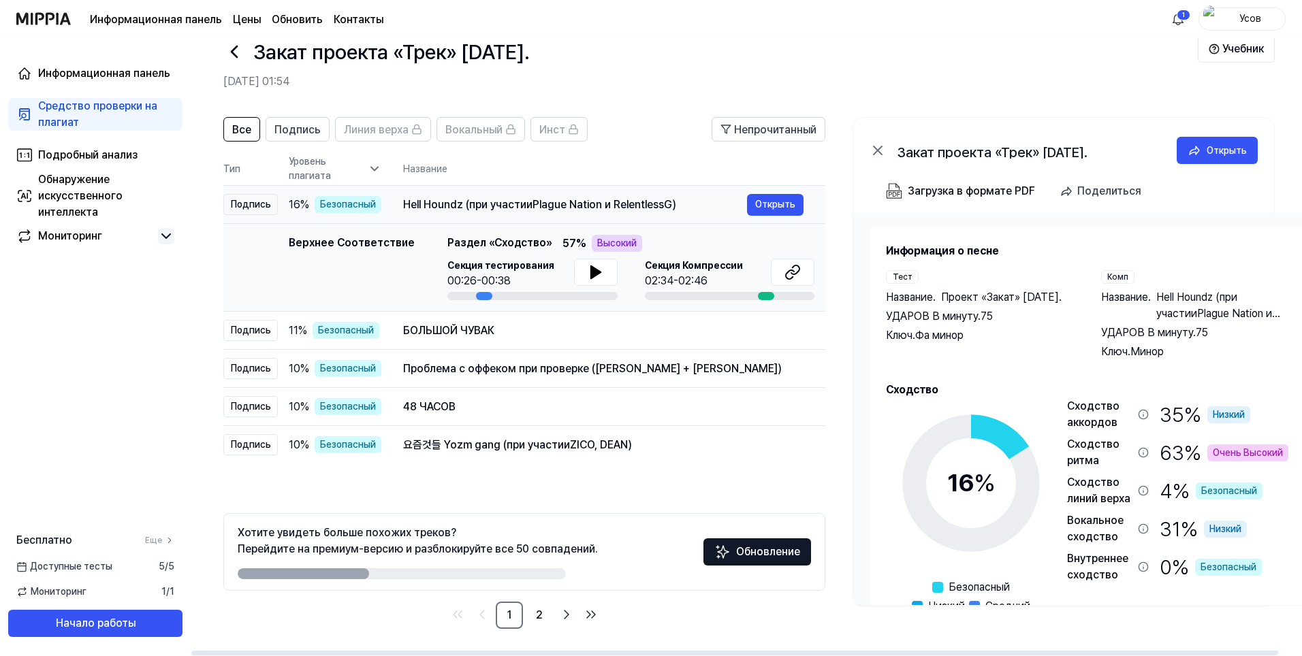
drag, startPoint x: 405, startPoint y: 206, endPoint x: 479, endPoint y: 206, distance: 74.2
click at [479, 206] on ya-tr-span "Hell Houndz (при участии" at bounding box center [467, 204] width 129 height 13
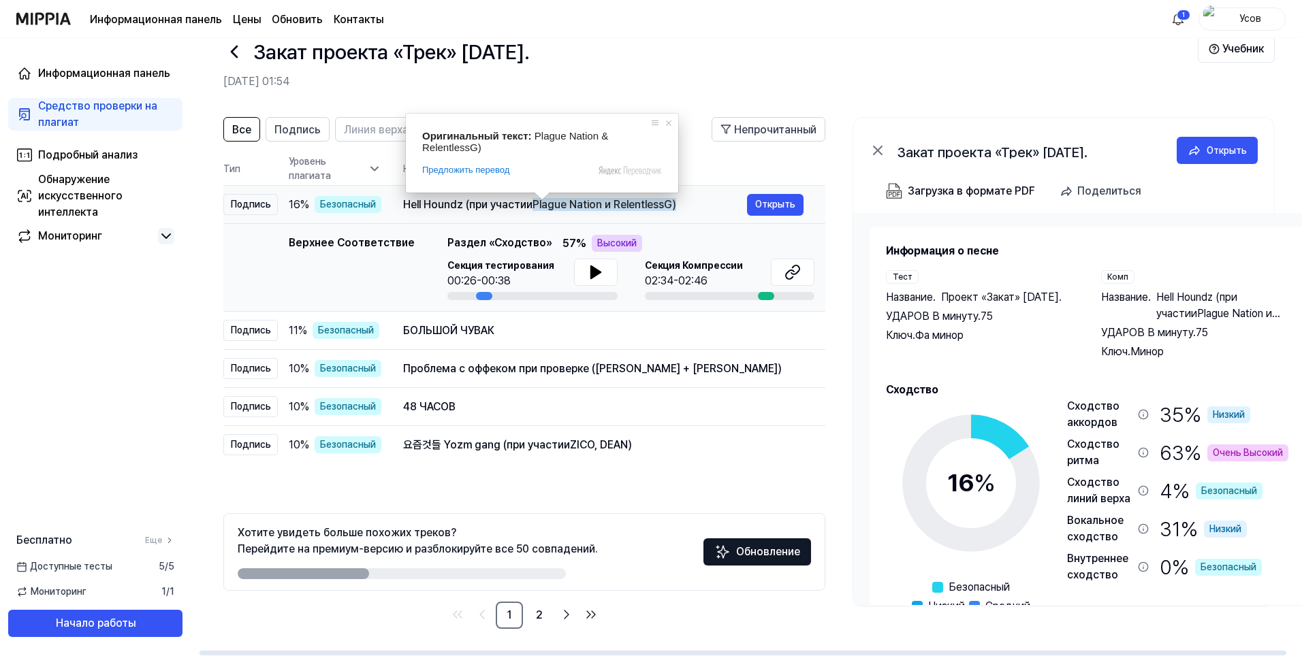
scroll to position [0, 8]
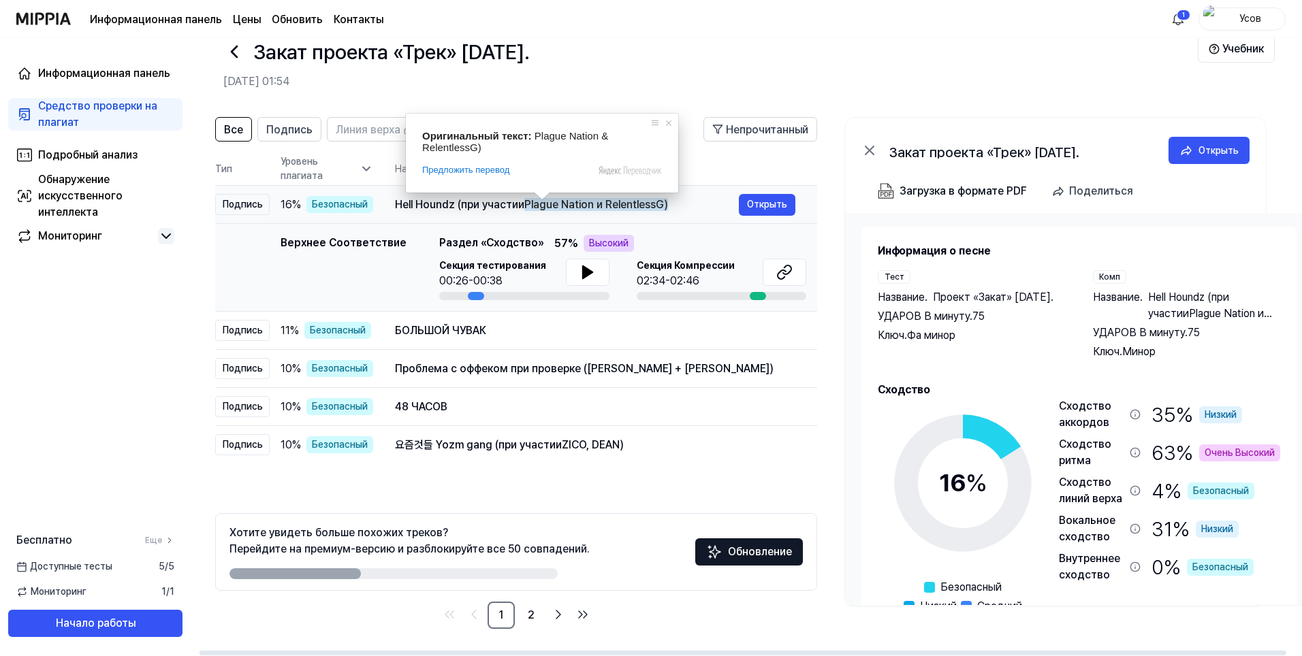
drag, startPoint x: 679, startPoint y: 206, endPoint x: 671, endPoint y: 206, distance: 8.2
click at [671, 206] on div "Hell Houndz (при участии Plague Nation и RelentlessG)" at bounding box center [567, 205] width 344 height 16
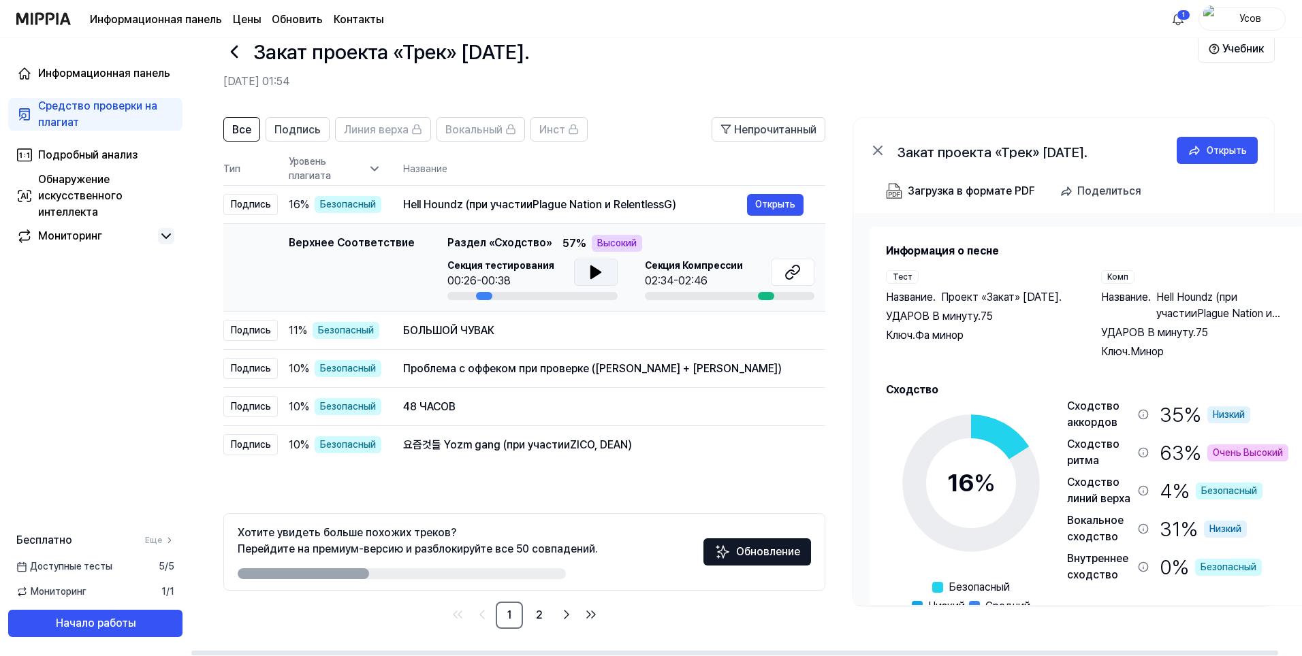
click at [588, 277] on icon at bounding box center [596, 272] width 16 height 16
click at [588, 275] on icon at bounding box center [596, 272] width 16 height 16
click at [590, 272] on icon at bounding box center [595, 272] width 10 height 12
click at [588, 272] on icon at bounding box center [596, 272] width 16 height 16
click at [578, 272] on button at bounding box center [596, 272] width 44 height 27
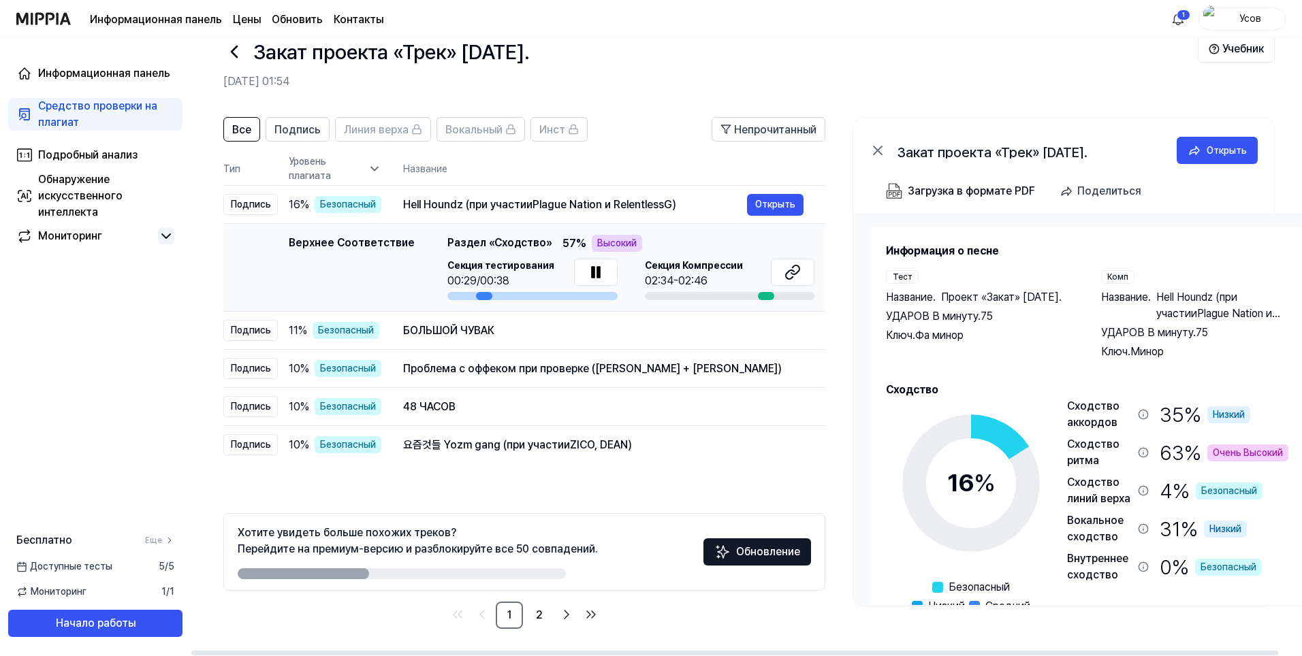
click at [764, 298] on div at bounding box center [766, 296] width 16 height 8
click at [704, 272] on span "Секция Компрессии" at bounding box center [694, 266] width 98 height 14
click at [775, 202] on ya-tr-span "Открыть" at bounding box center [775, 204] width 40 height 15
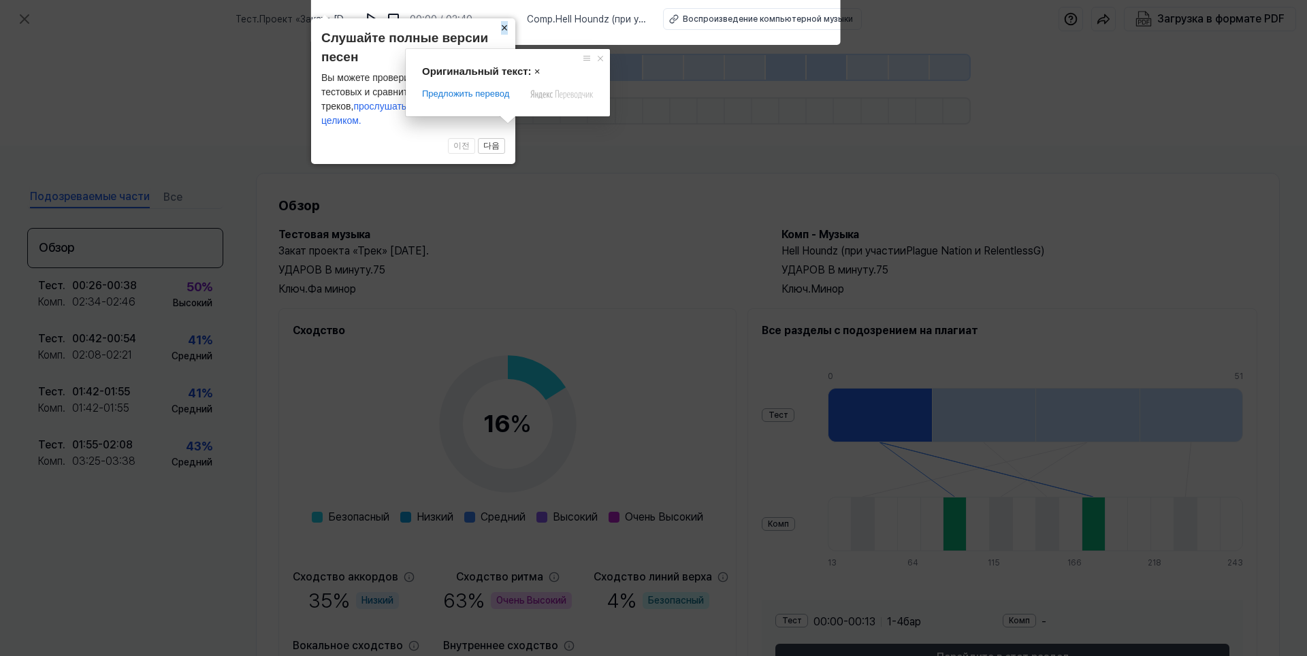
click at [503, 35] on ya-tr-span "×" at bounding box center [504, 28] width 7 height 14
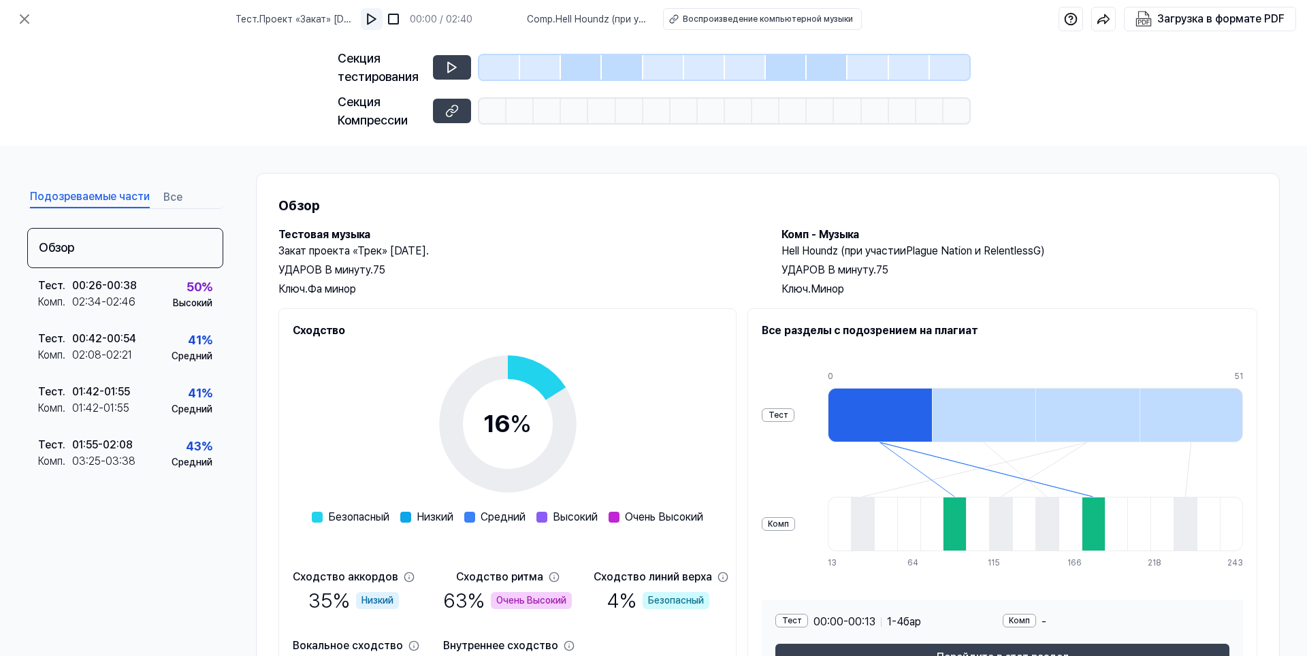
click at [379, 19] on img at bounding box center [372, 19] width 14 height 14
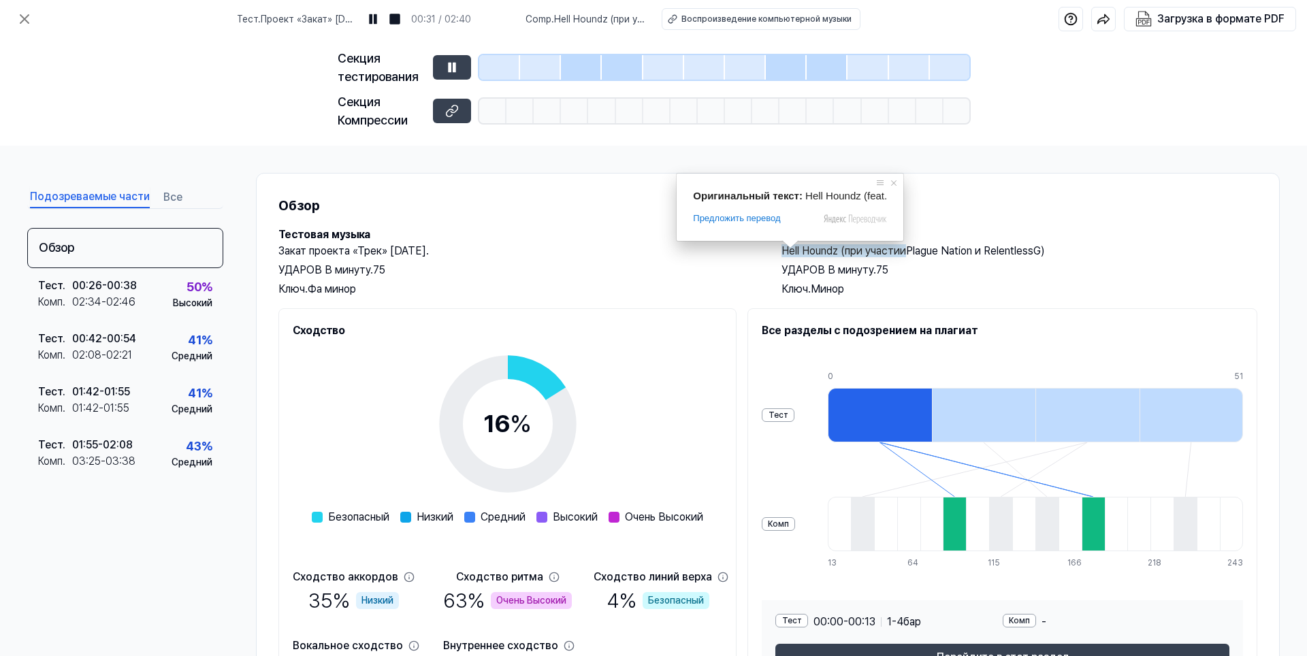
click at [785, 248] on span at bounding box center [791, 244] width 18 height 8
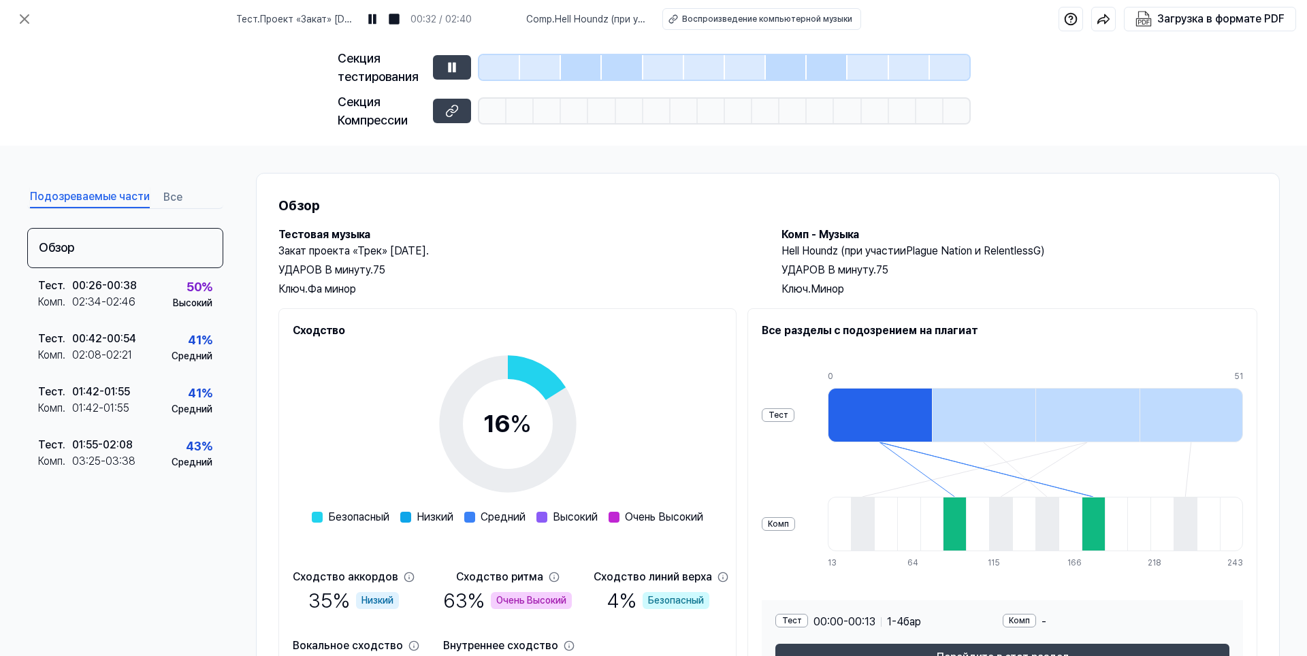
click at [939, 265] on div "УДАРОВ В минуту. 75" at bounding box center [1020, 270] width 476 height 16
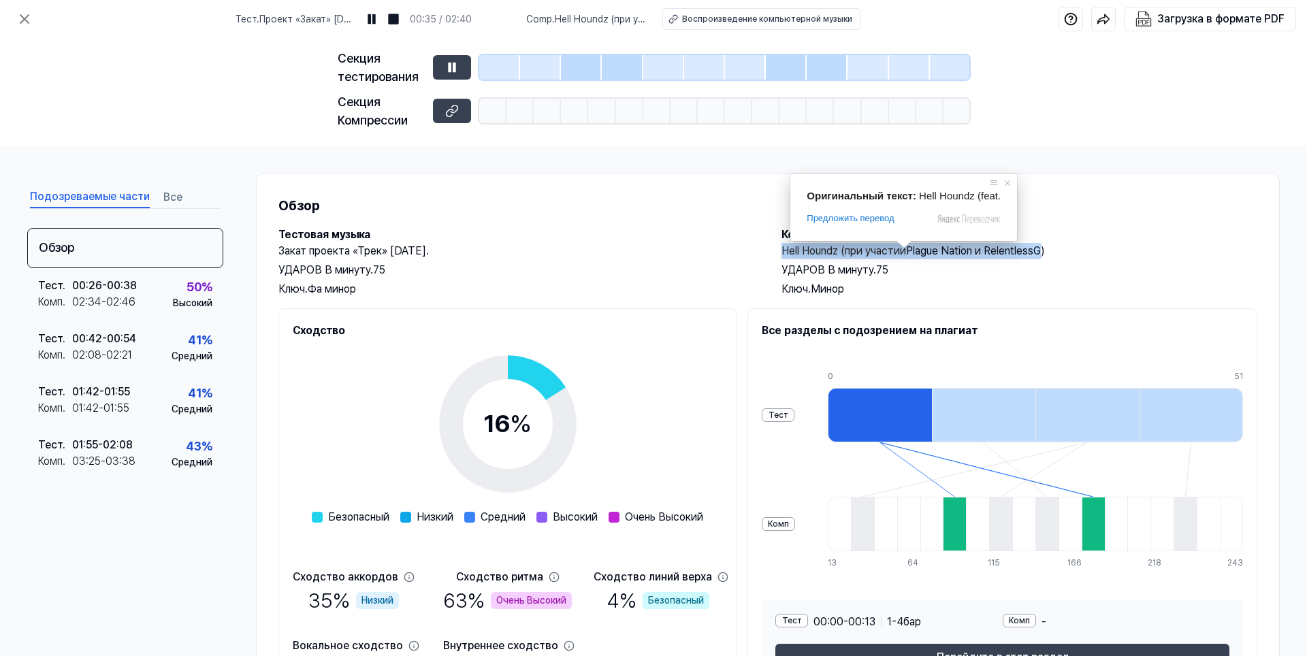
drag, startPoint x: 1046, startPoint y: 251, endPoint x: 780, endPoint y: 251, distance: 266.2
click at [782, 251] on h2 "Hell Houndz (при участии Plague Nation и RelentlessG)" at bounding box center [1020, 251] width 476 height 16
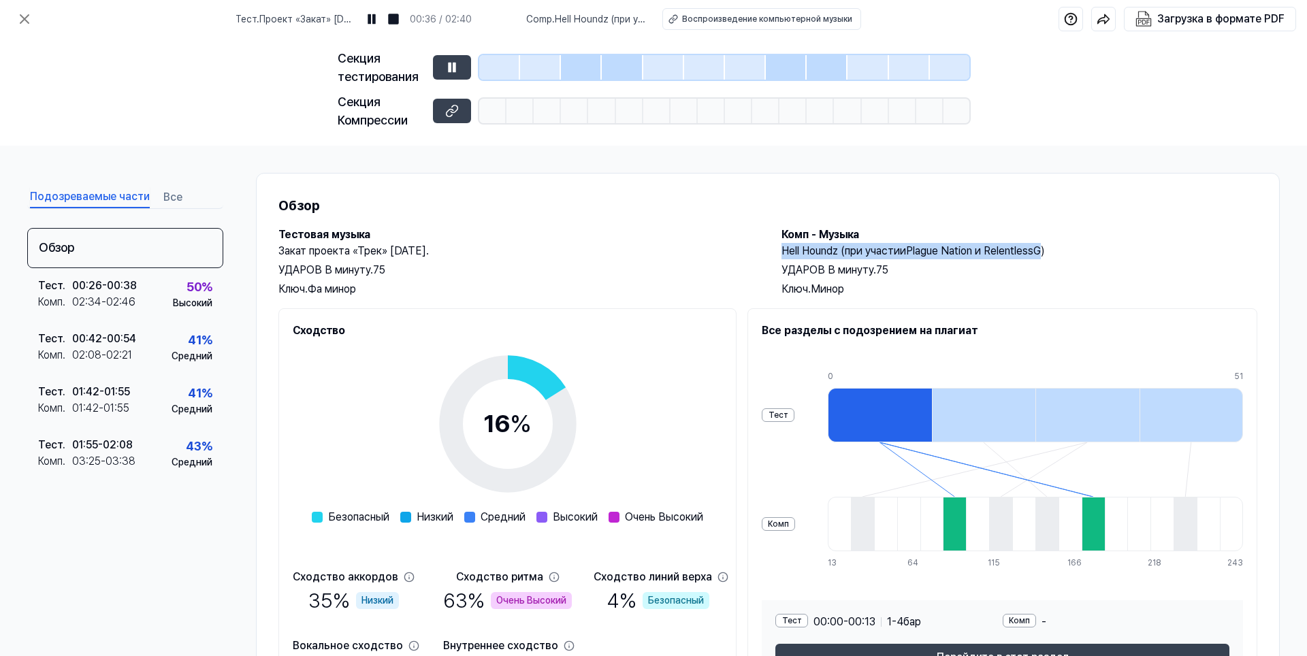
copy h2 "Hell Houndz (при участии Plague Nation и RelentlessG"
